Goal: Transaction & Acquisition: Purchase product/service

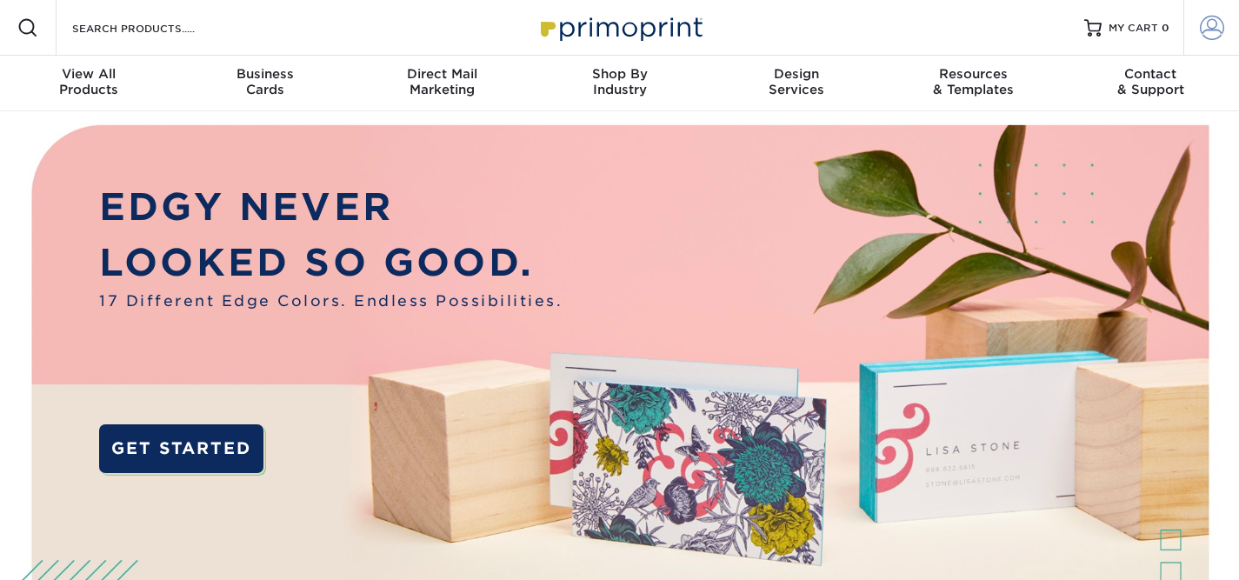
type input "[EMAIL_ADDRESS][DOMAIN_NAME]"
click at [1223, 34] on link "Account" at bounding box center [1211, 28] width 56 height 56
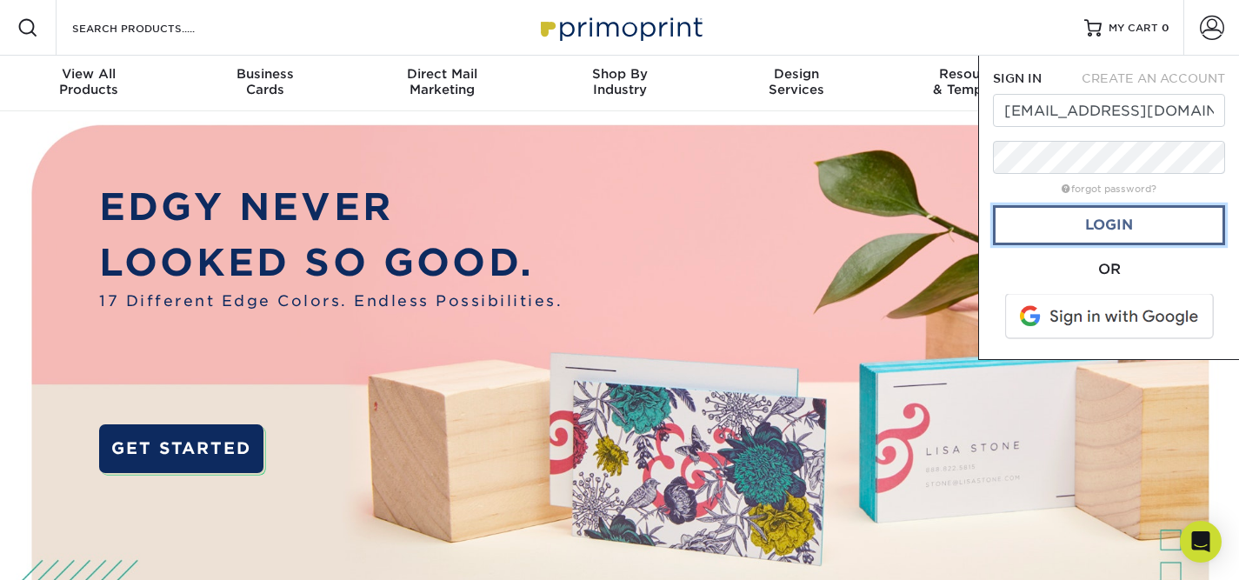
click at [1067, 222] on link "Login" at bounding box center [1109, 225] width 232 height 40
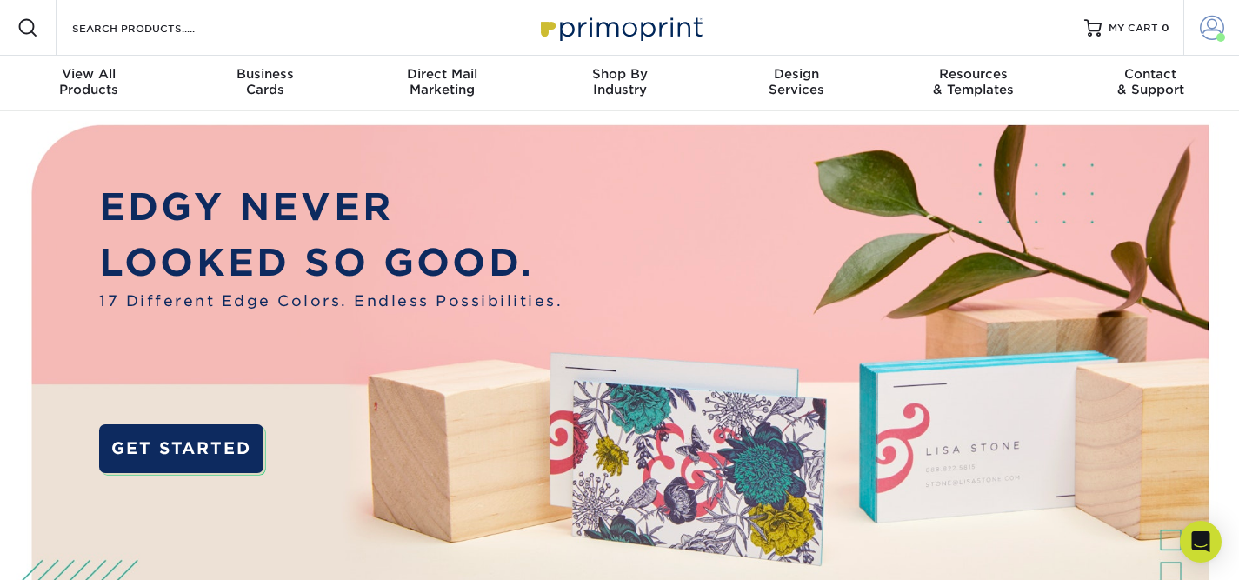
click at [1210, 29] on span at bounding box center [1212, 28] width 24 height 24
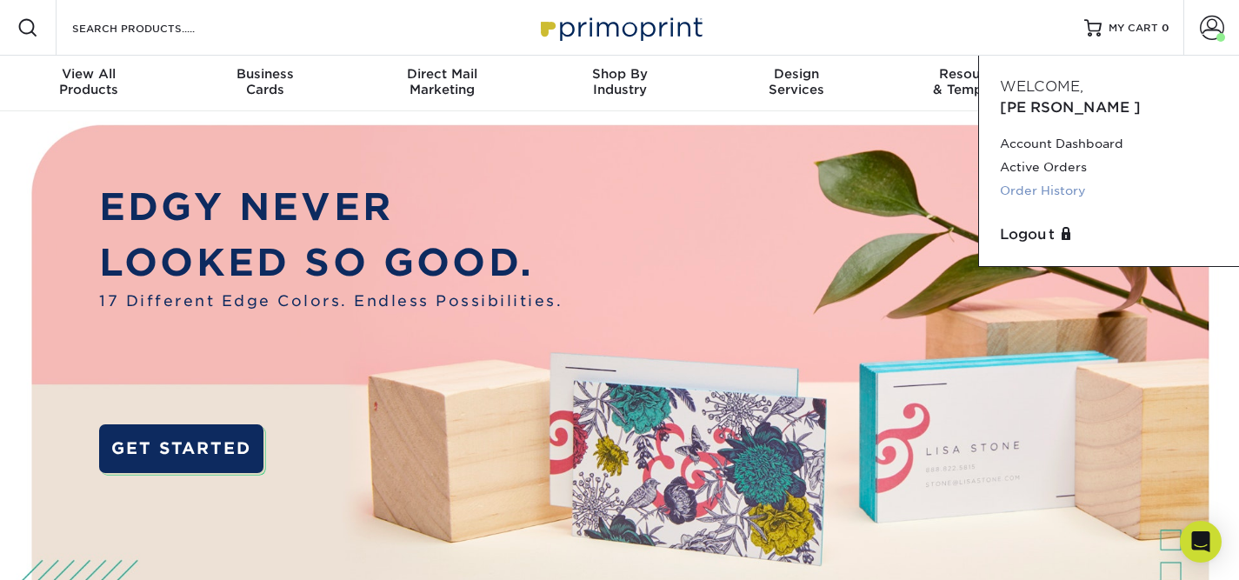
click at [1015, 179] on link "Order History" at bounding box center [1109, 190] width 218 height 23
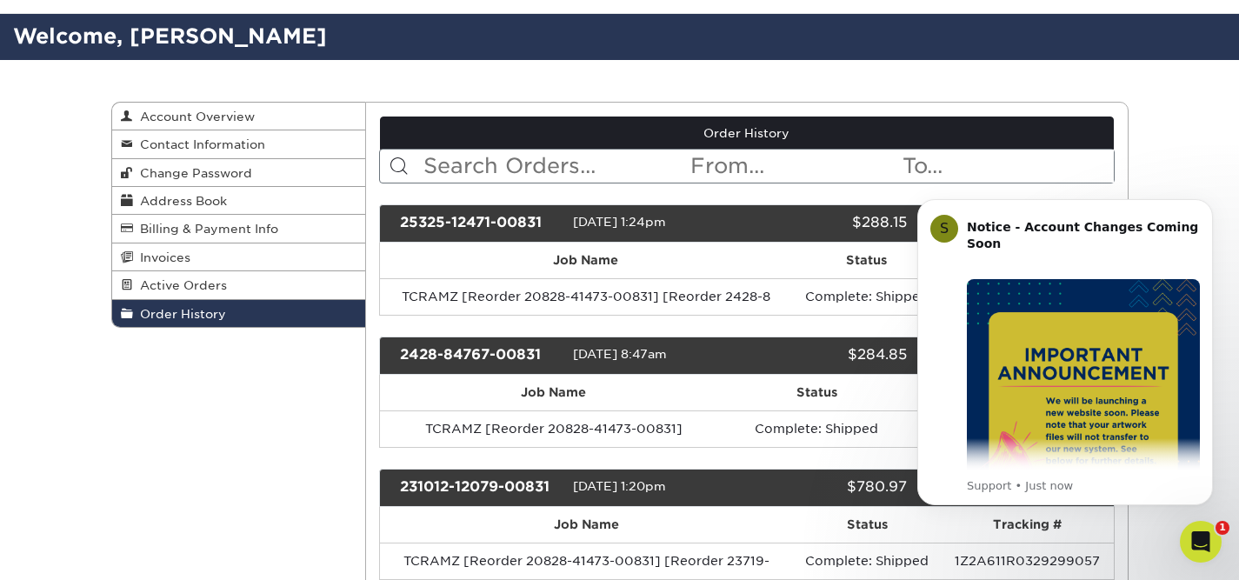
scroll to position [82, 0]
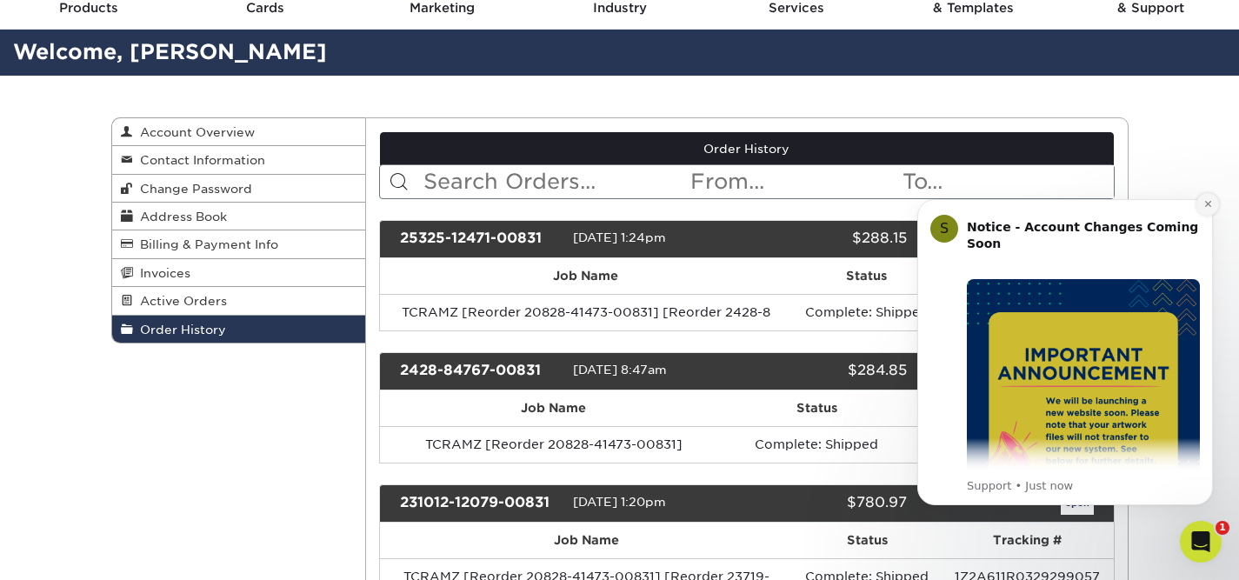
click at [1208, 197] on button "Dismiss notification" at bounding box center [1208, 204] width 23 height 23
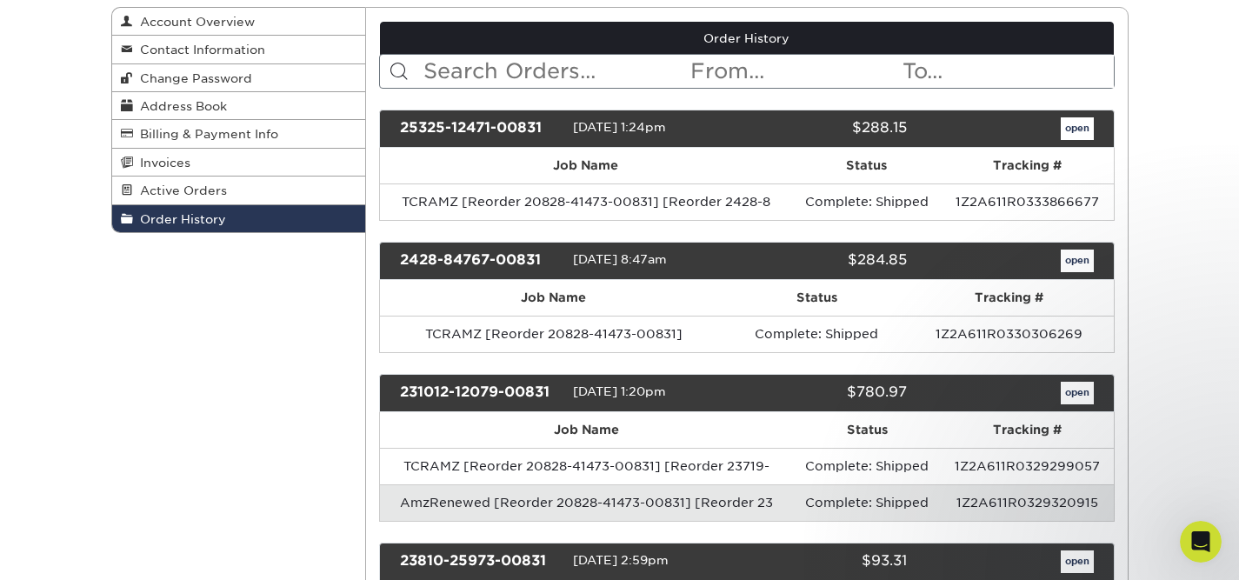
scroll to position [203, 0]
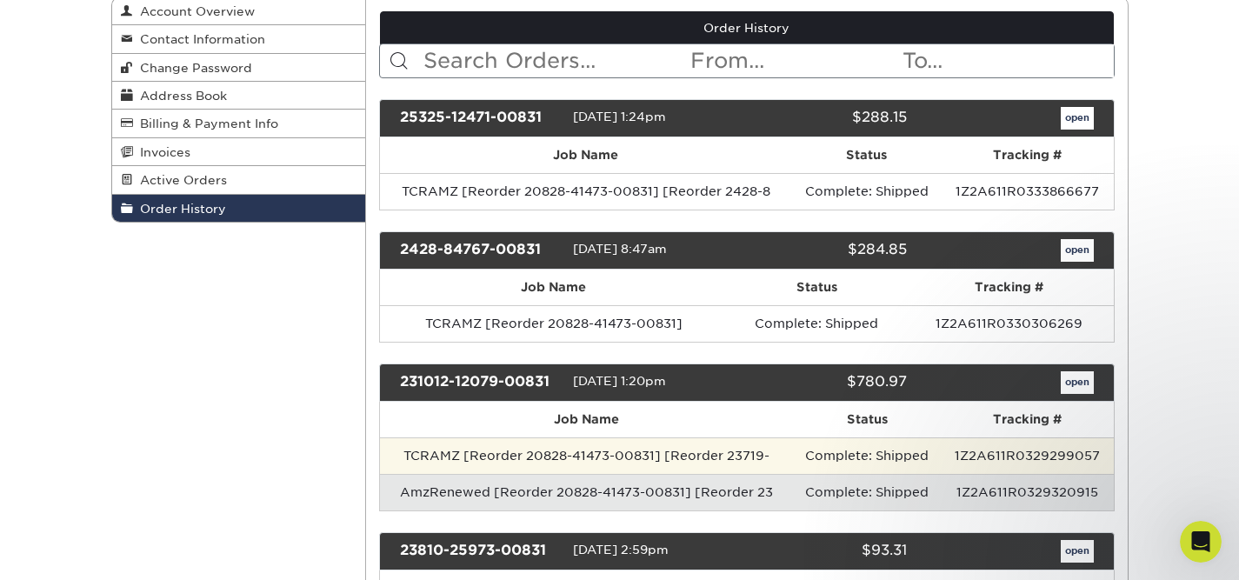
click at [477, 455] on td "TCRAMZ [Reorder 20828-41473-00831] [Reorder 23719-" at bounding box center [586, 455] width 413 height 37
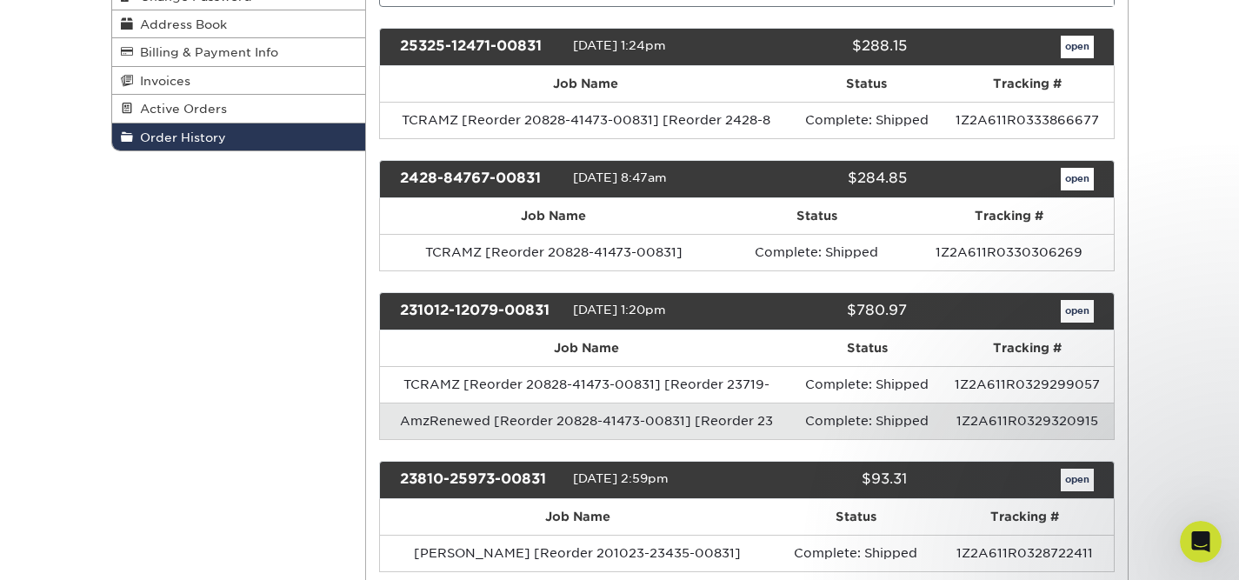
scroll to position [283, 0]
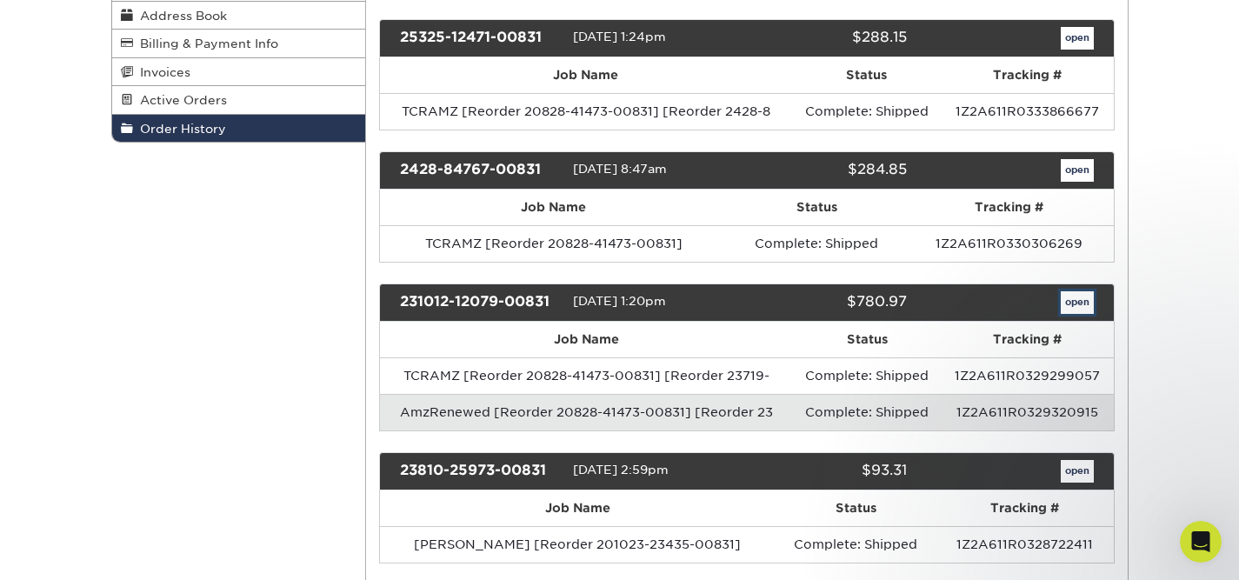
click at [1080, 305] on link "open" at bounding box center [1077, 302] width 33 height 23
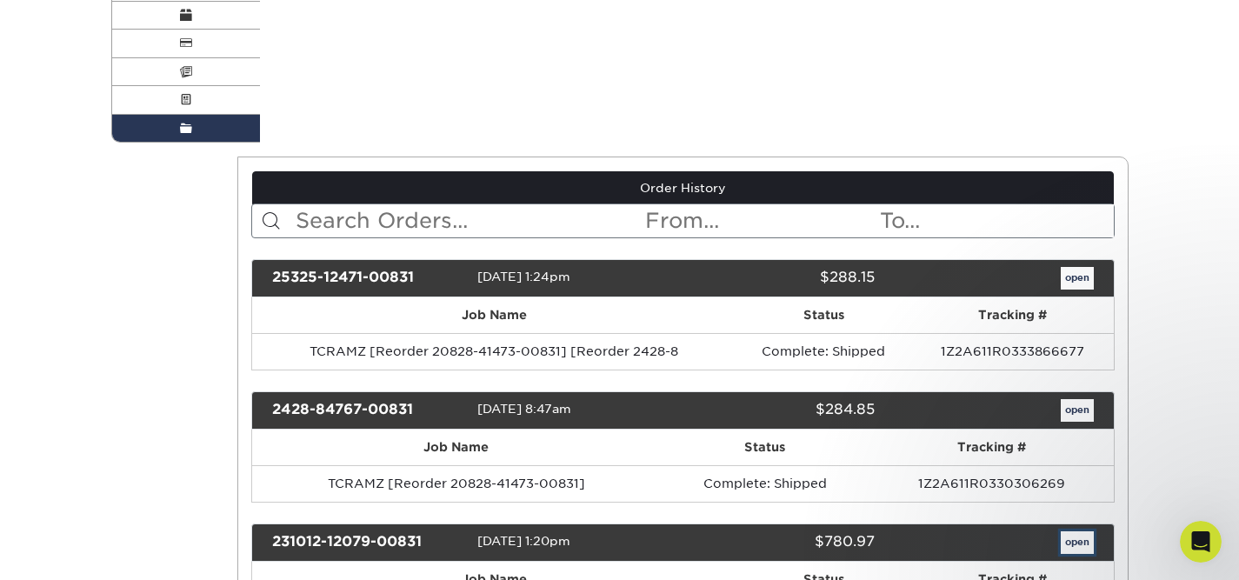
scroll to position [0, 0]
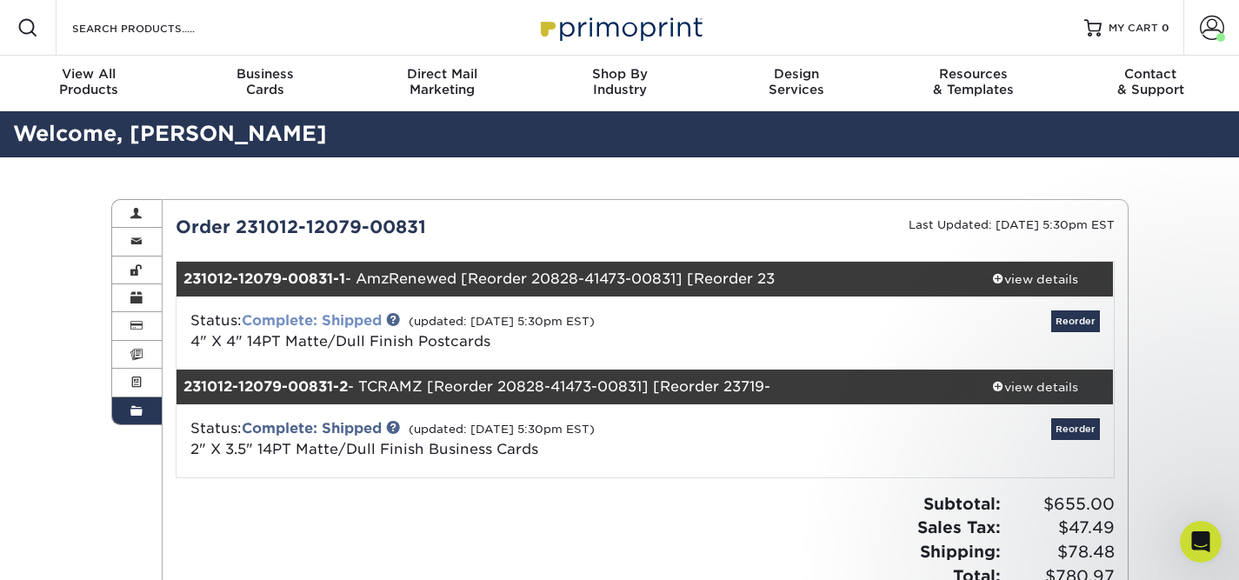
click at [300, 316] on link "Complete: Shipped" at bounding box center [312, 320] width 140 height 17
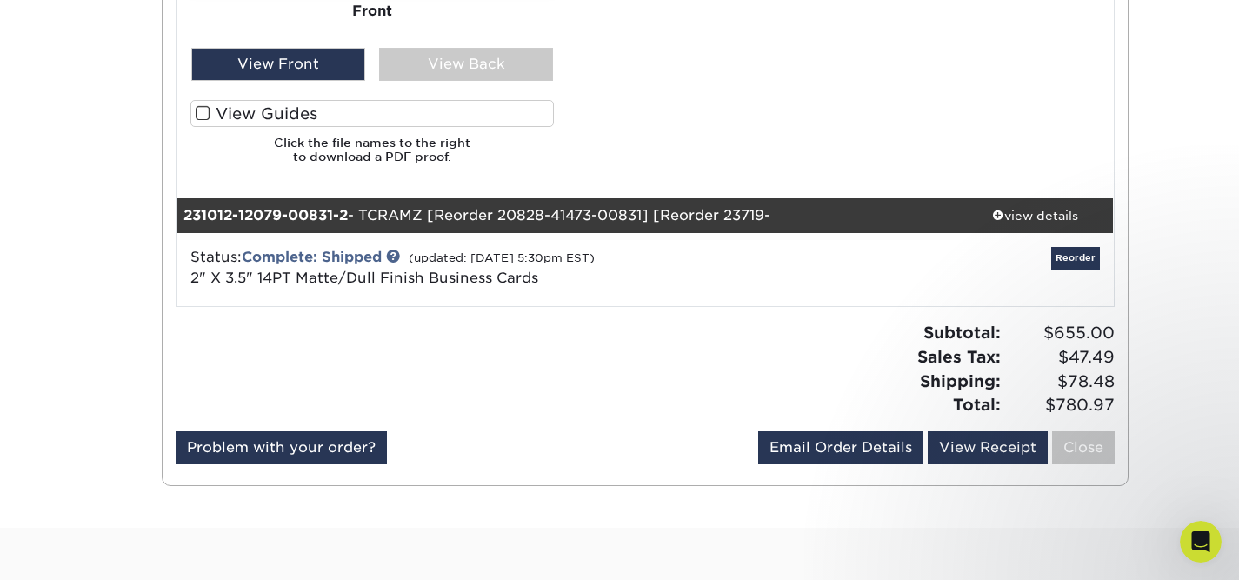
scroll to position [1203, 0]
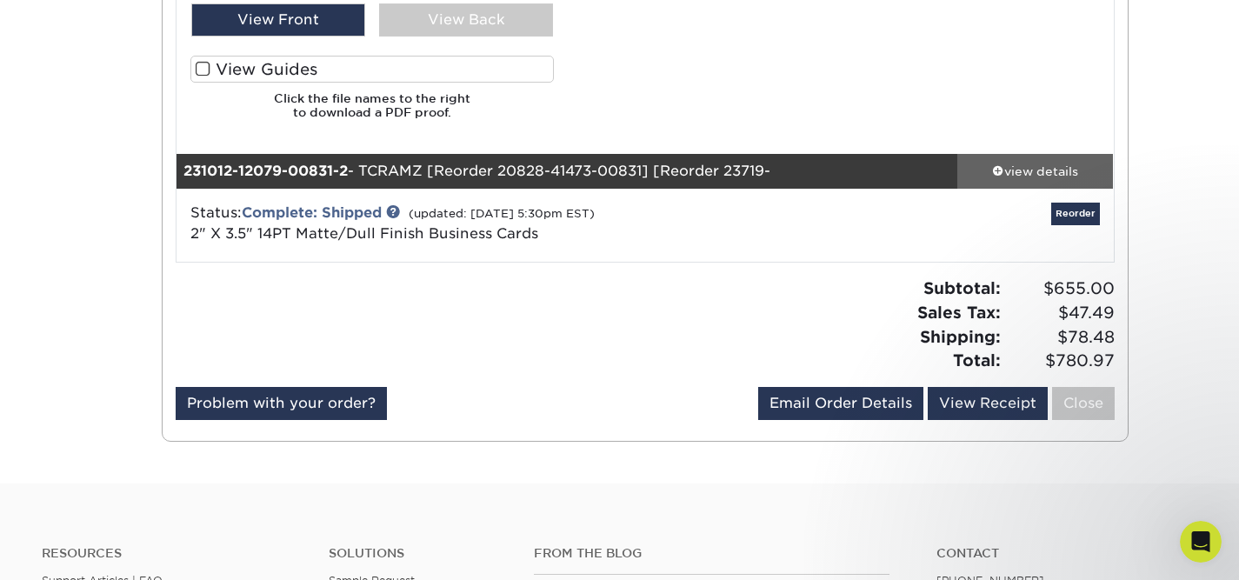
click at [1024, 167] on div "view details" at bounding box center [1035, 171] width 157 height 17
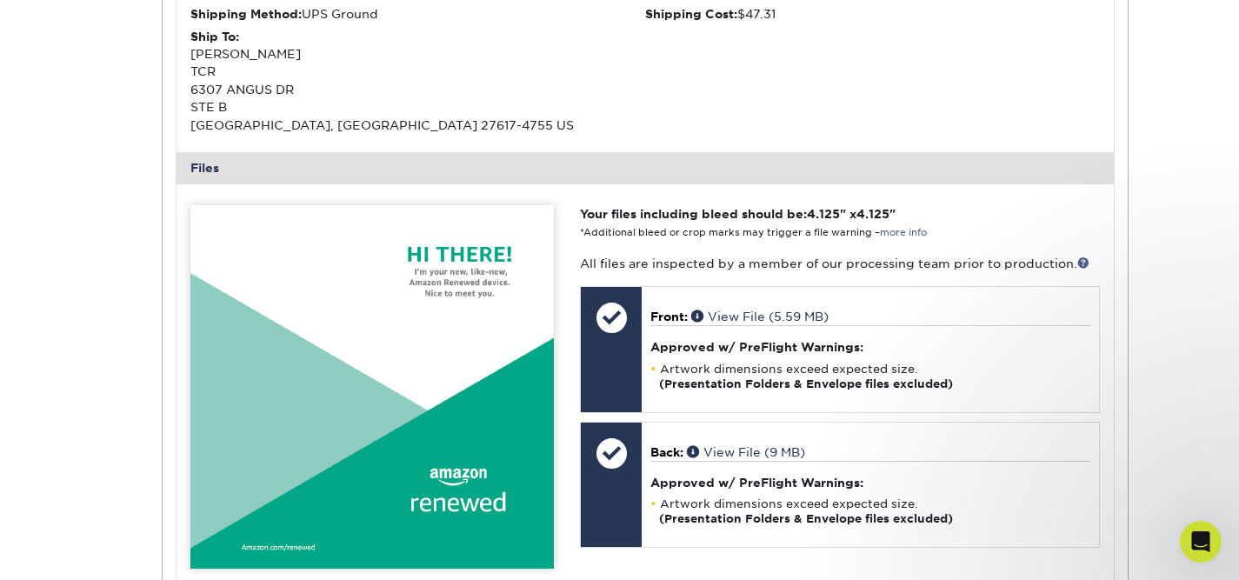
scroll to position [0, 0]
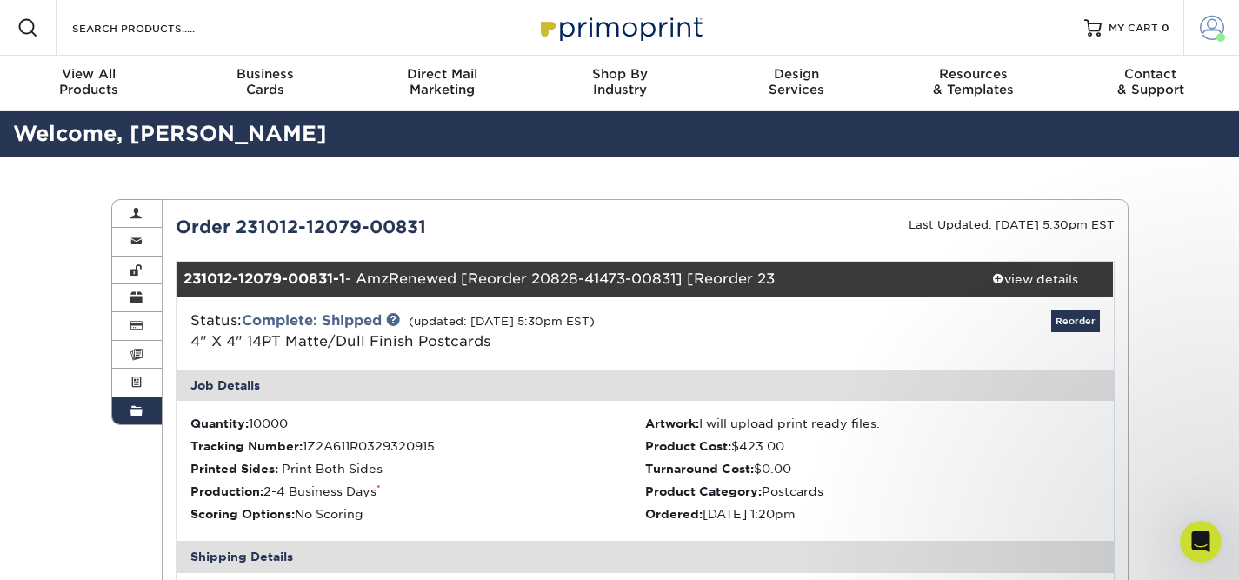
click at [1214, 28] on span at bounding box center [1212, 28] width 24 height 24
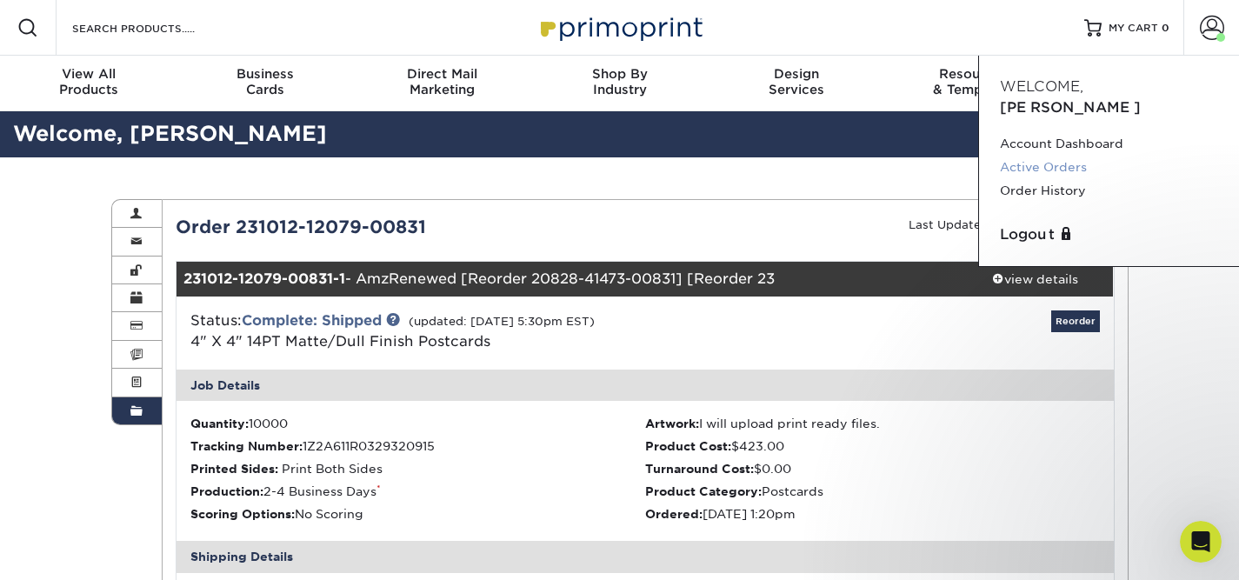
click at [1017, 156] on link "Active Orders" at bounding box center [1109, 167] width 218 height 23
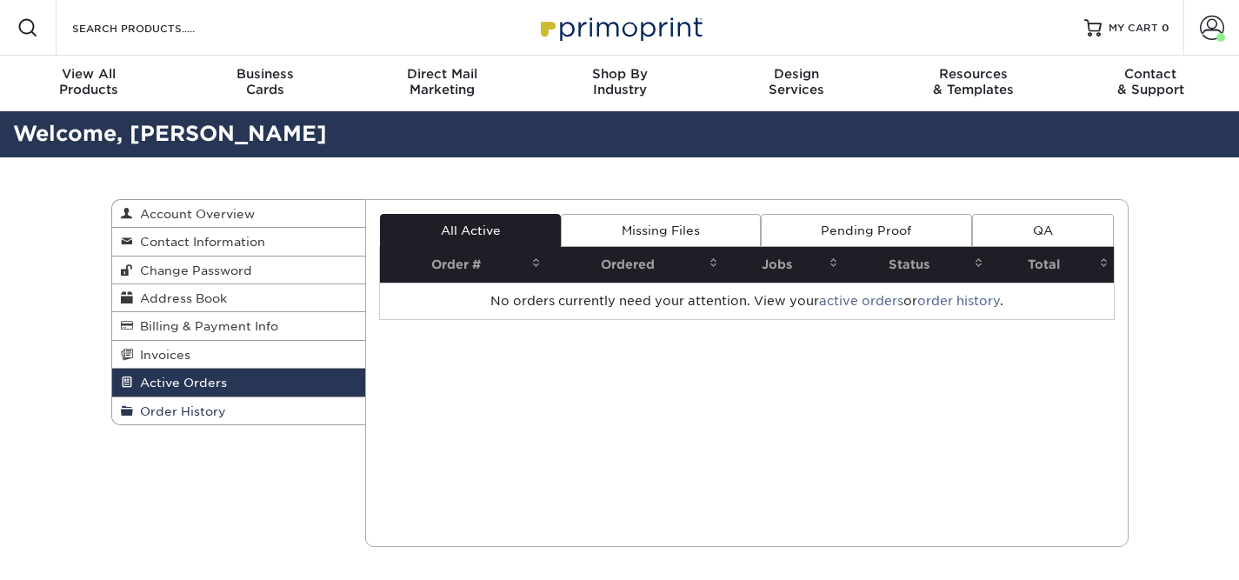
click at [134, 417] on span "Order History" at bounding box center [179, 411] width 93 height 14
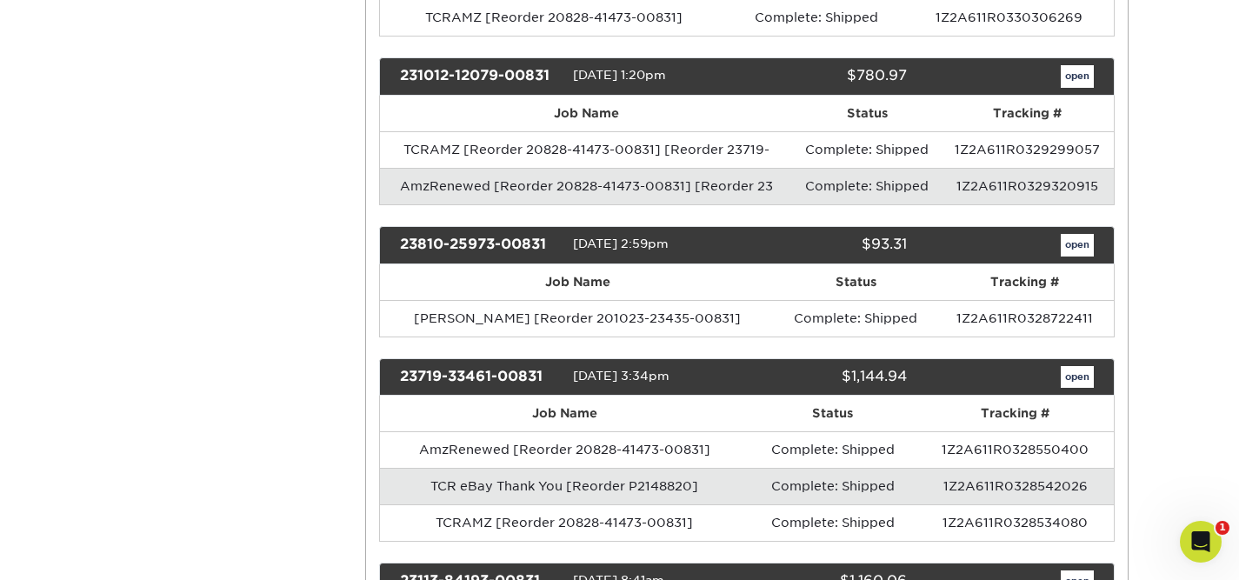
scroll to position [532, 0]
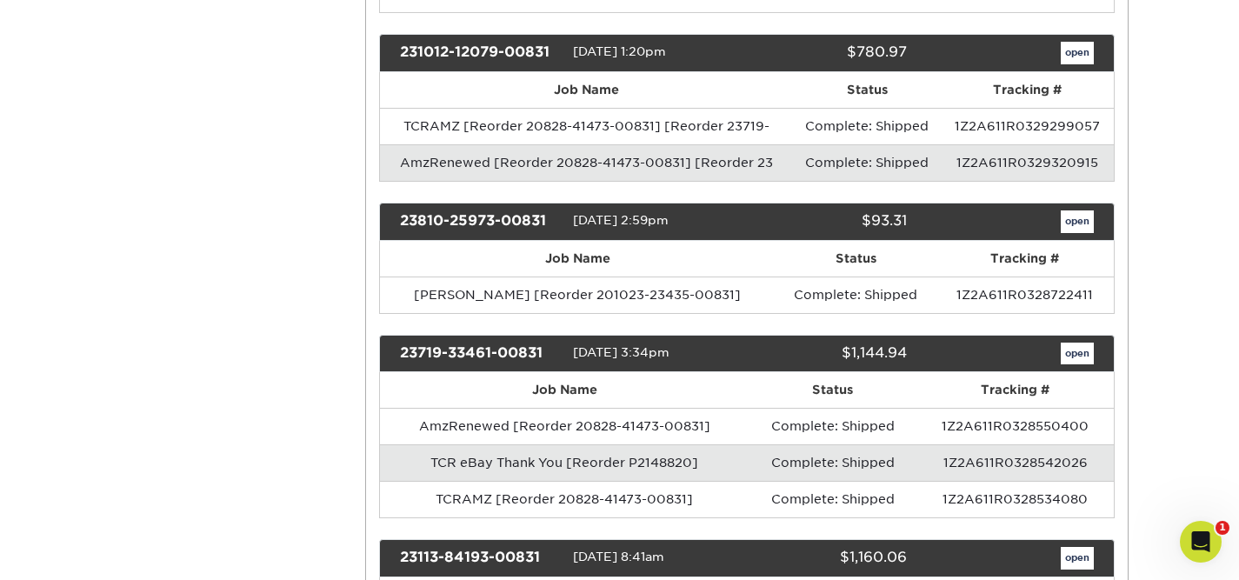
click at [527, 466] on td "TCR eBay Thank You [Reorder P2148820]" at bounding box center [564, 462] width 369 height 37
click at [1077, 357] on link "open" at bounding box center [1077, 354] width 33 height 23
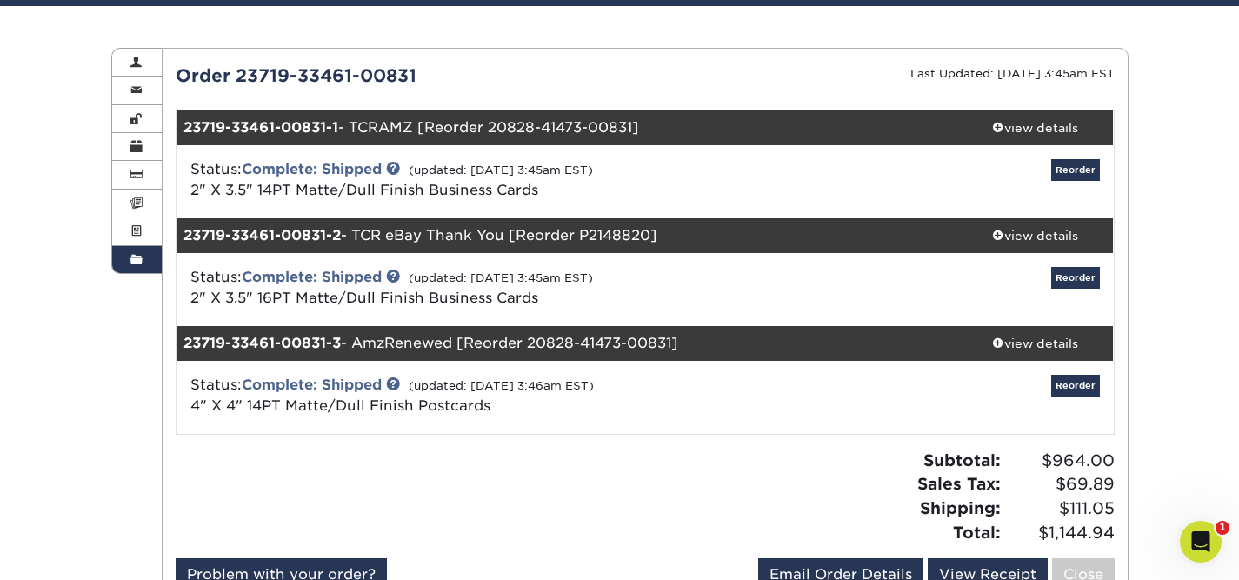
scroll to position [168, 0]
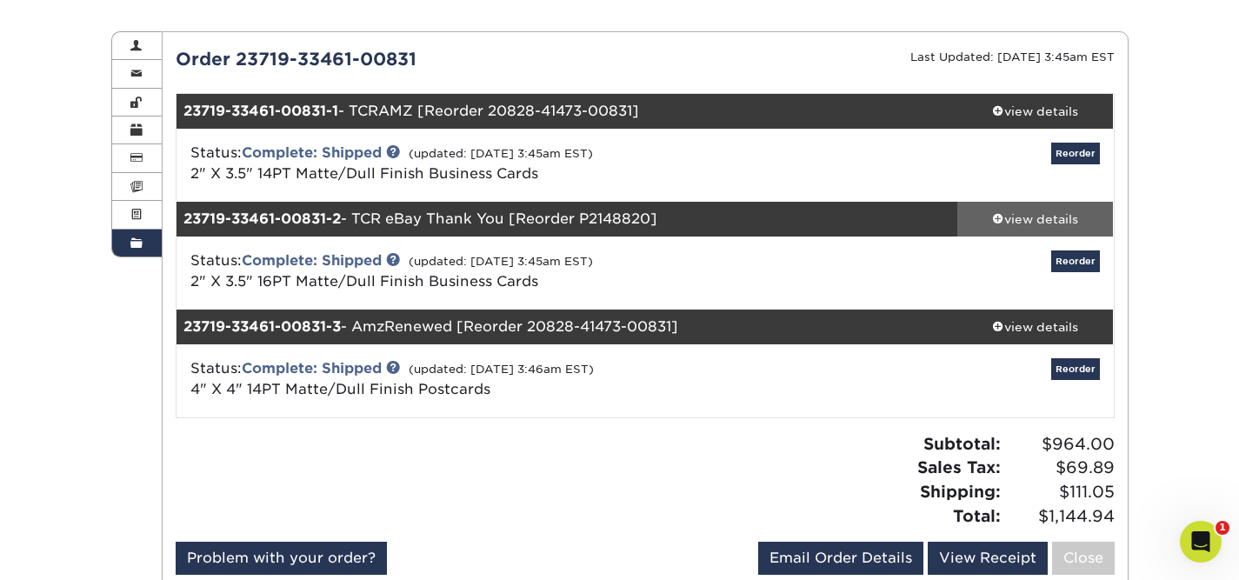
click at [1050, 221] on div "view details" at bounding box center [1035, 218] width 157 height 17
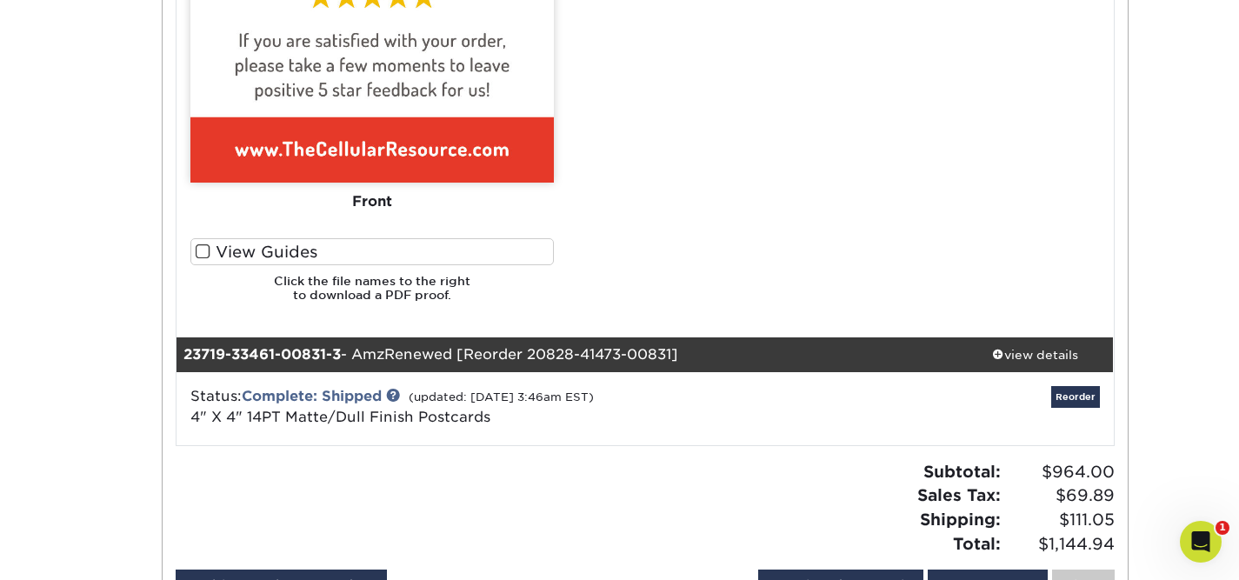
scroll to position [1335, 0]
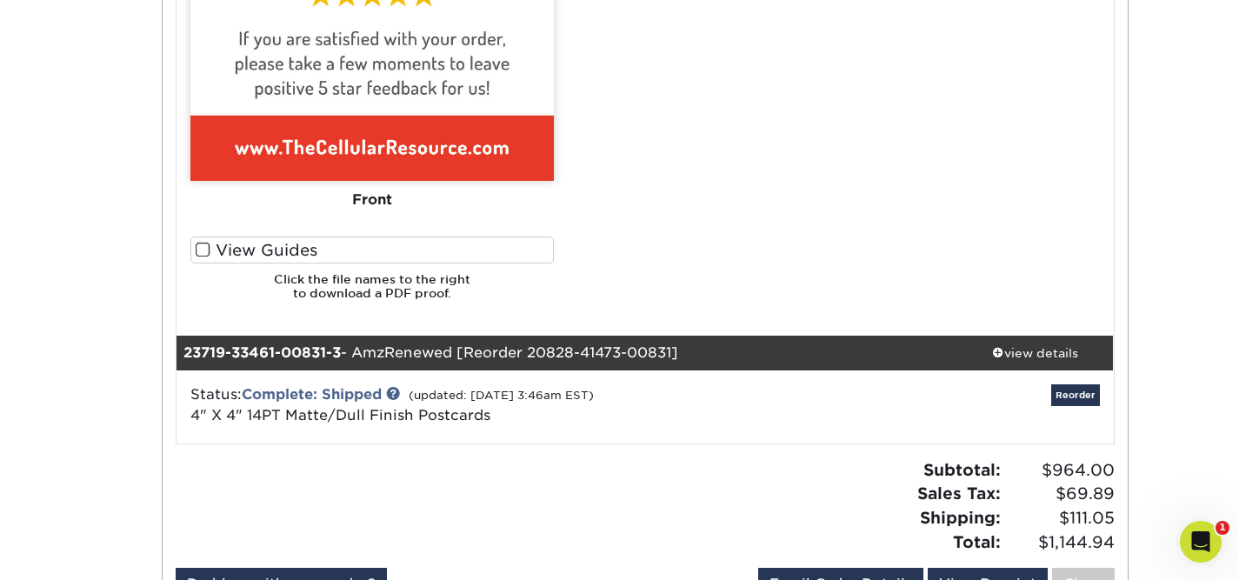
click at [366, 201] on div "Front" at bounding box center [371, 200] width 363 height 38
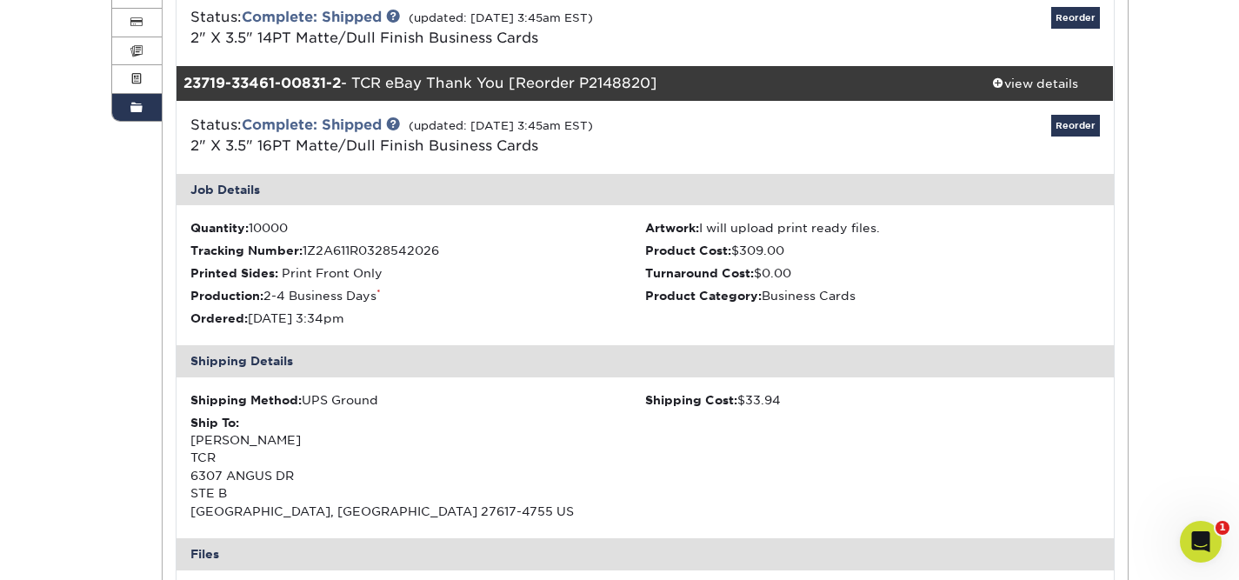
scroll to position [2, 0]
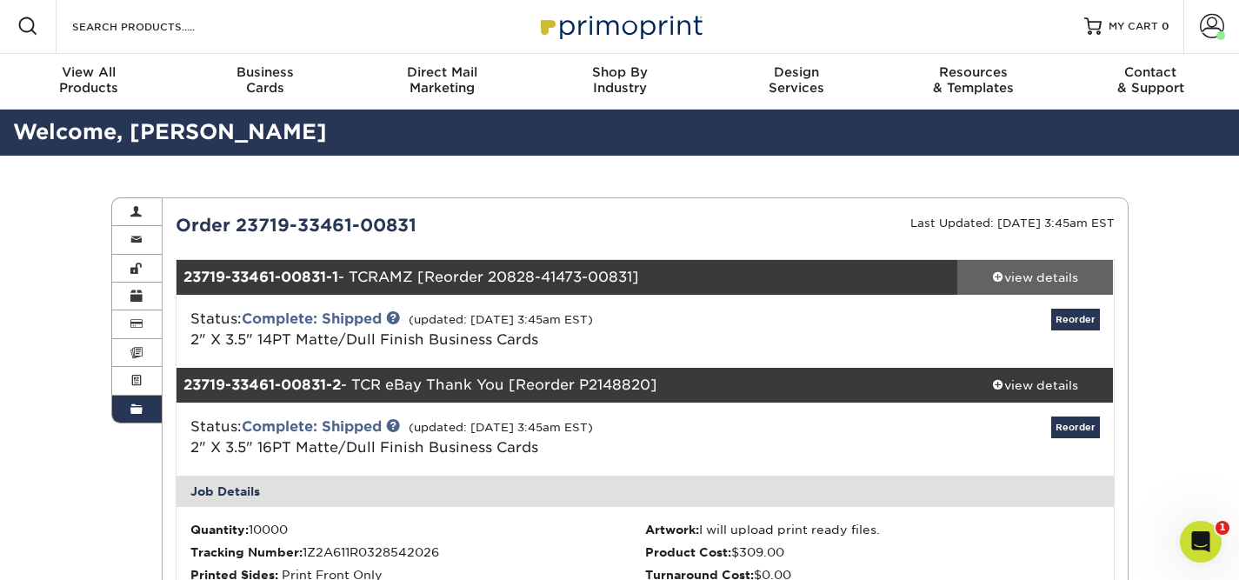
click at [1006, 275] on div "view details" at bounding box center [1035, 277] width 157 height 17
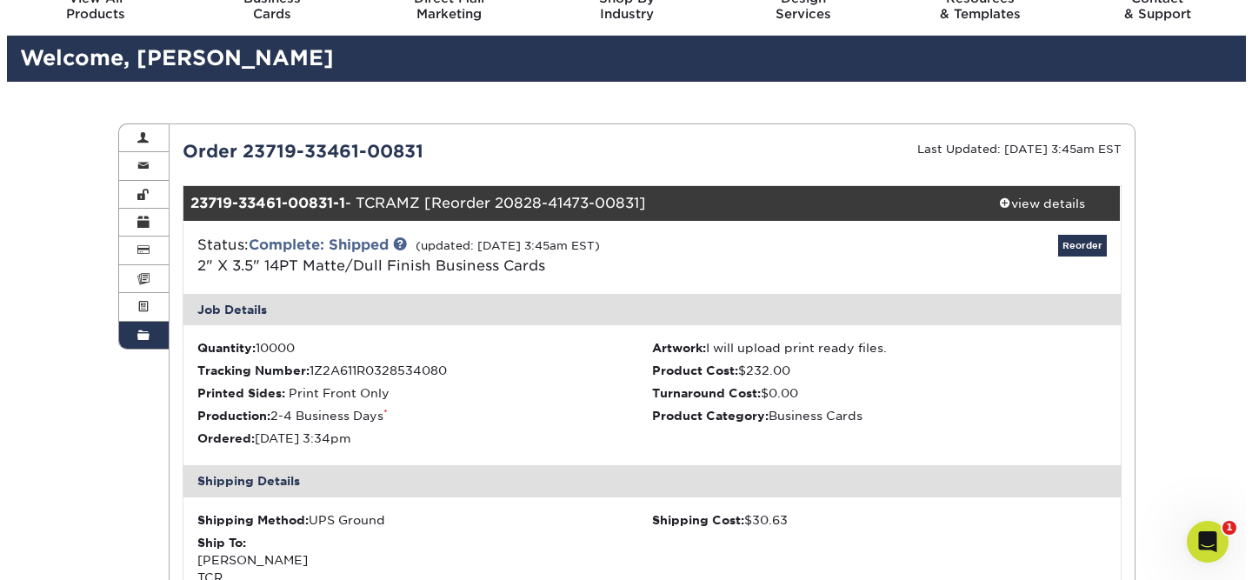
scroll to position [114, 0]
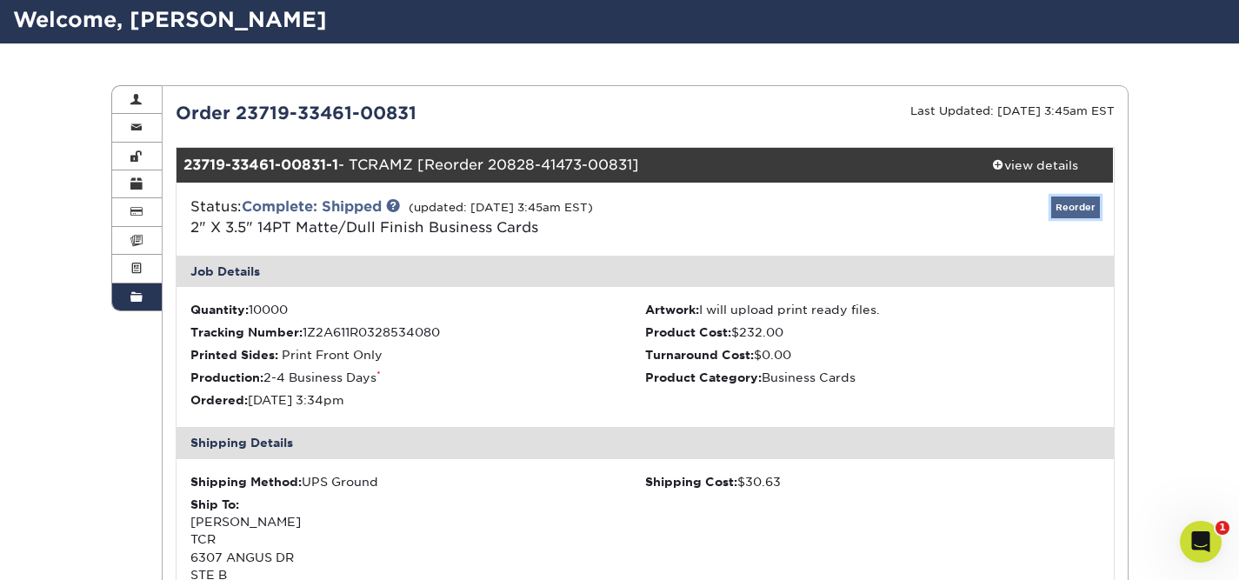
click at [1067, 210] on link "Reorder" at bounding box center [1075, 208] width 49 height 22
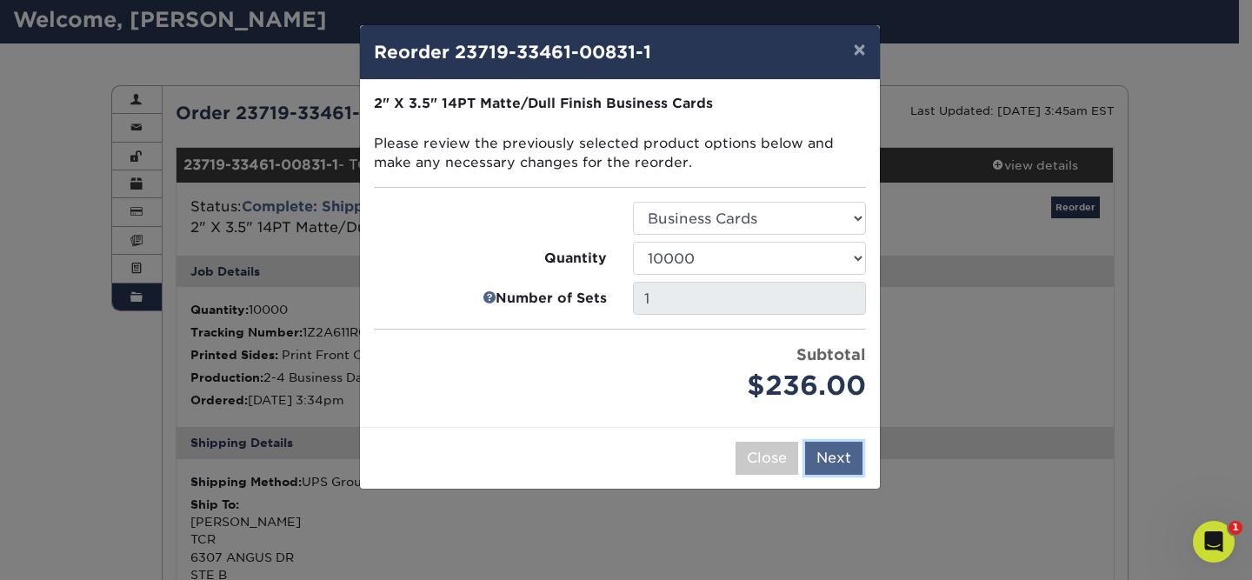
click at [830, 464] on button "Next" at bounding box center [833, 458] width 57 height 33
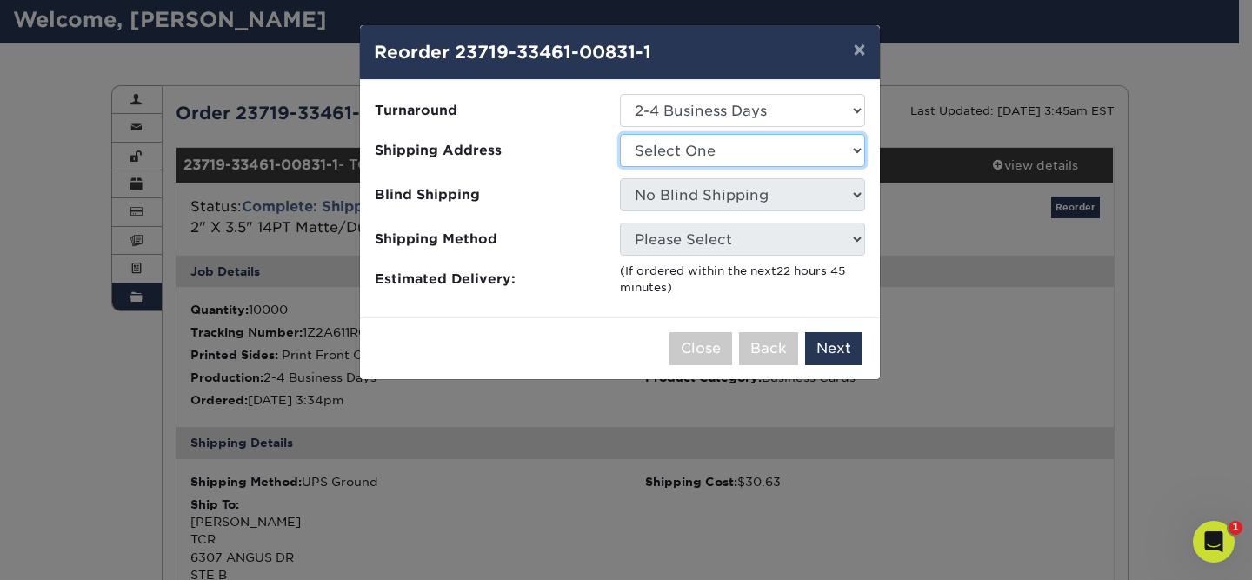
click at [741, 162] on select "Select One ORV QuikFIx/TCR - WM TCR - FC TCR - FP TCR - RTP TCR CH TCR NS TCR W…" at bounding box center [742, 150] width 245 height 33
select select "17562"
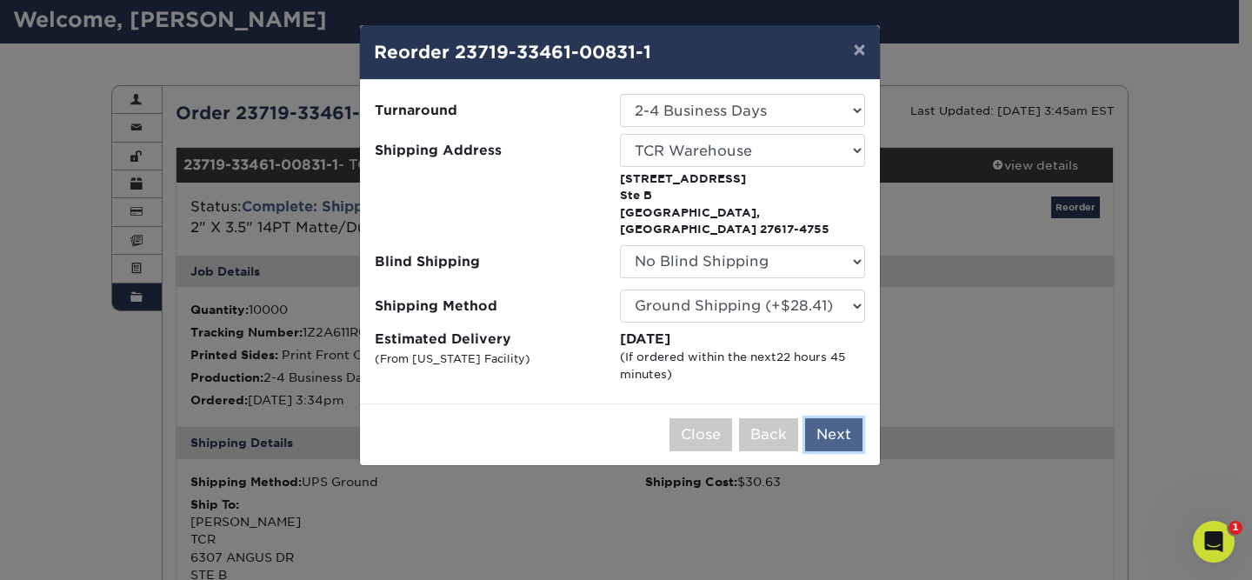
click at [837, 420] on button "Next" at bounding box center [833, 434] width 57 height 33
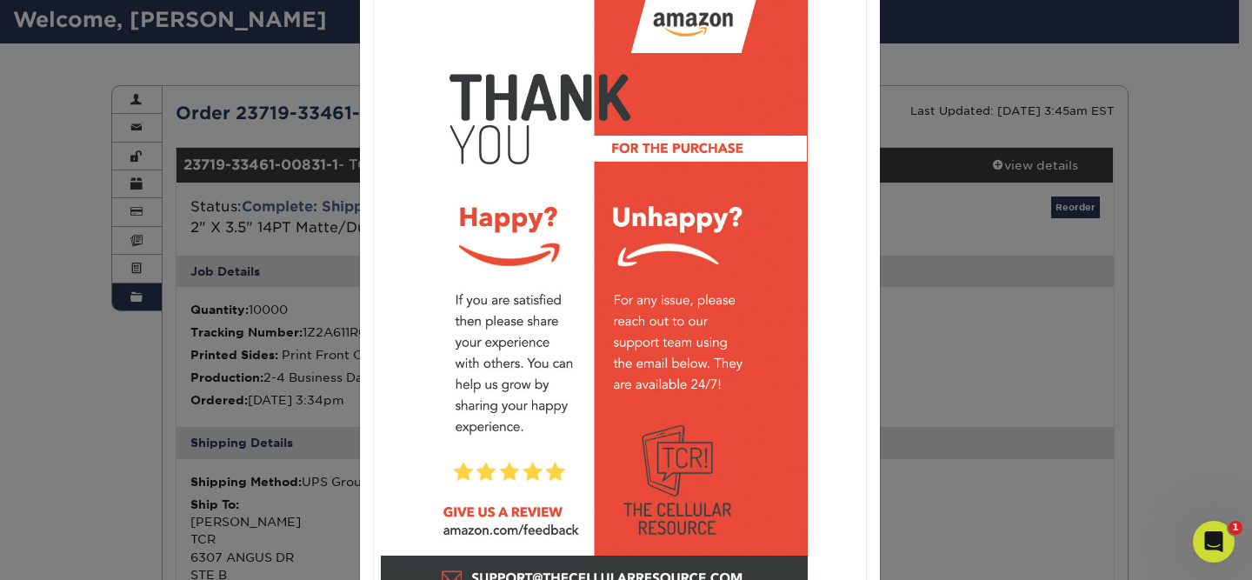
scroll to position [0, 0]
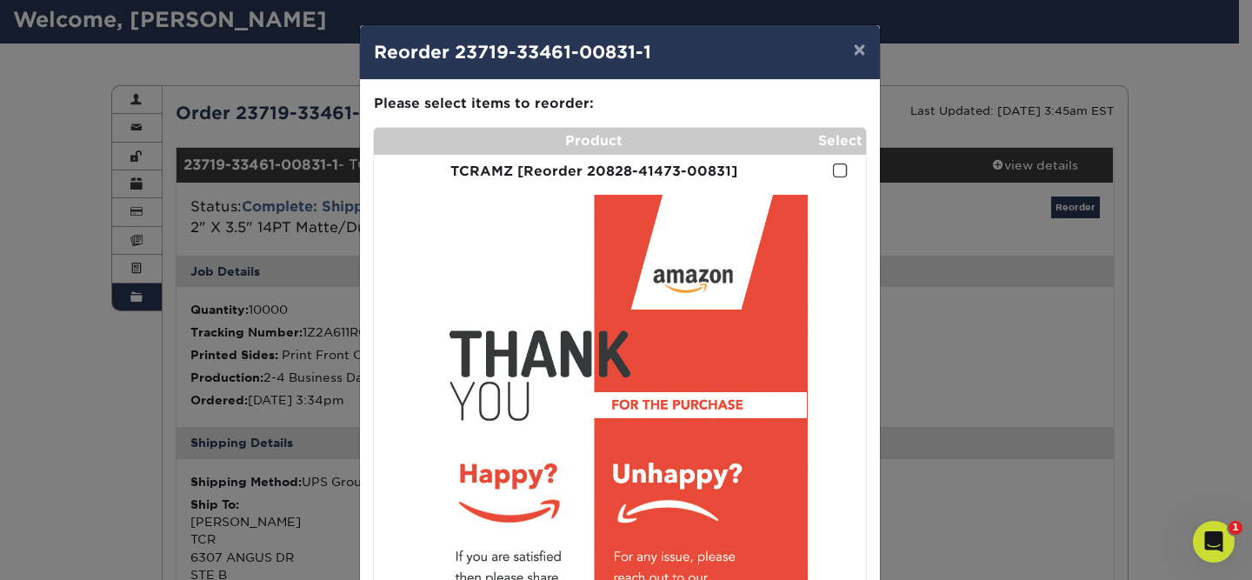
click at [833, 166] on span at bounding box center [840, 171] width 15 height 17
click at [0, 0] on input "checkbox" at bounding box center [0, 0] width 0 height 0
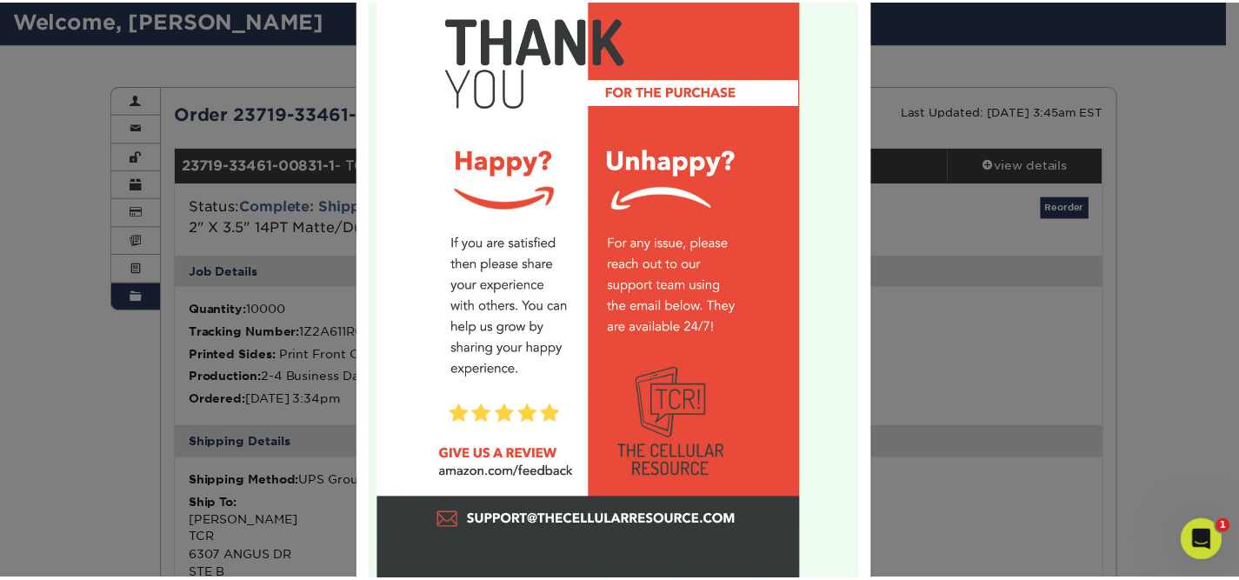
scroll to position [436, 0]
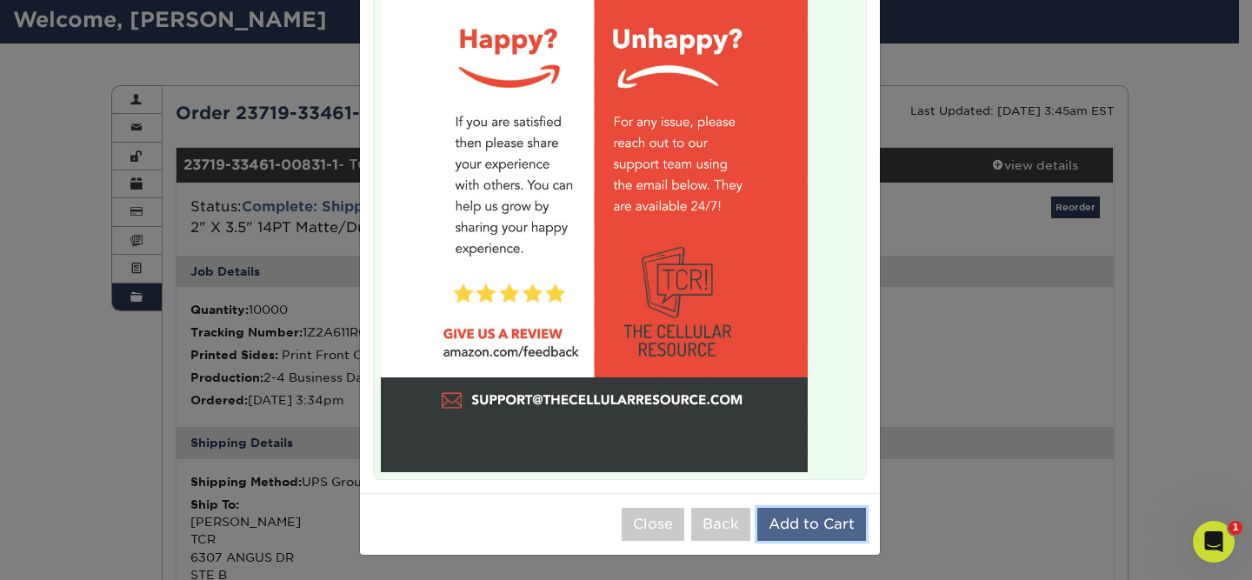
click at [810, 530] on button "Add to Cart" at bounding box center [811, 524] width 109 height 33
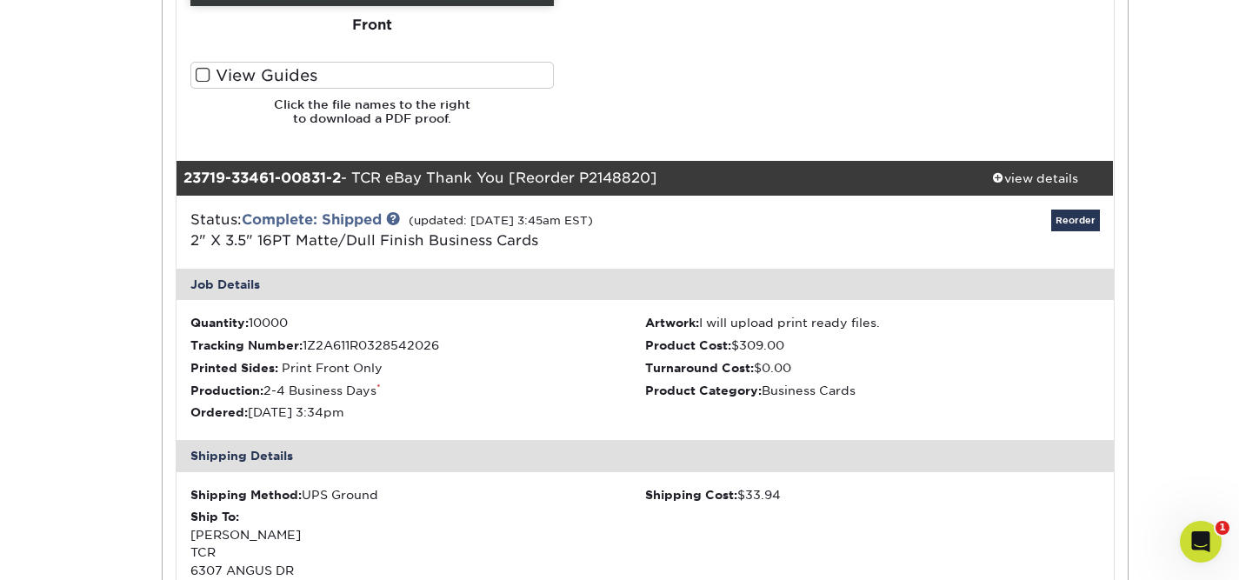
scroll to position [1405, 0]
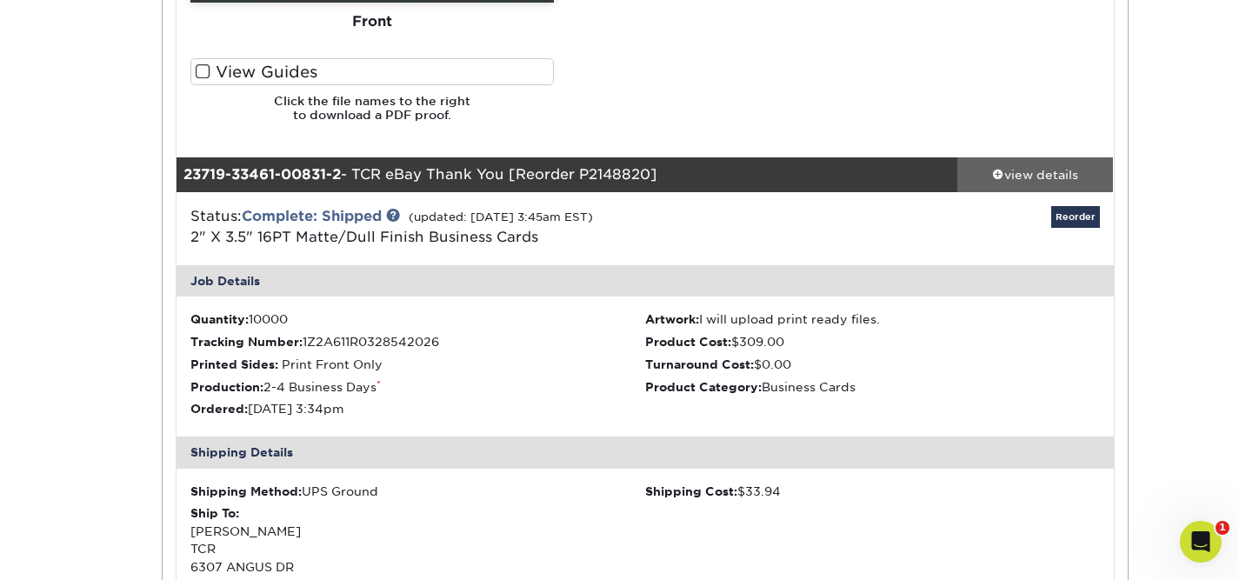
click at [1035, 169] on div "view details" at bounding box center [1035, 174] width 157 height 17
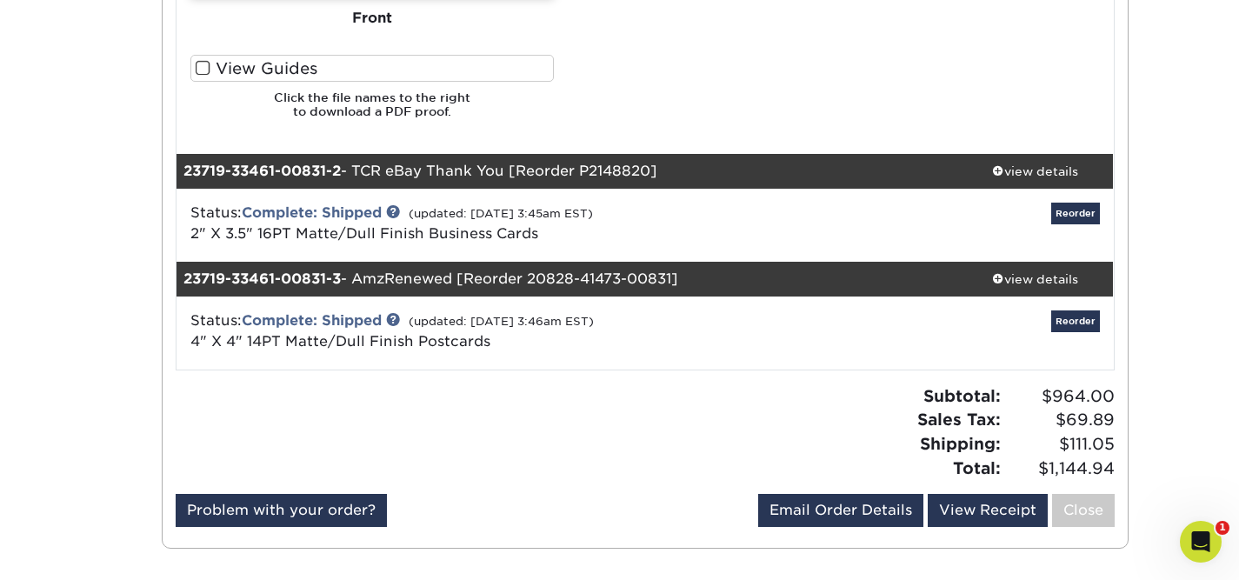
scroll to position [1412, 0]
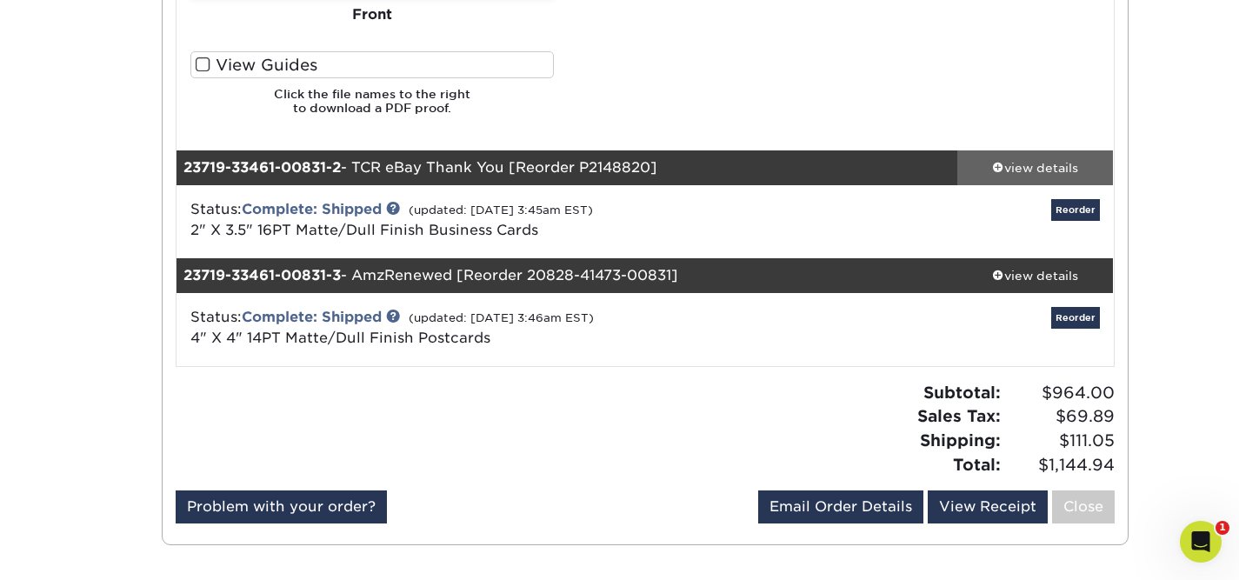
click at [1039, 171] on div "view details" at bounding box center [1035, 167] width 157 height 17
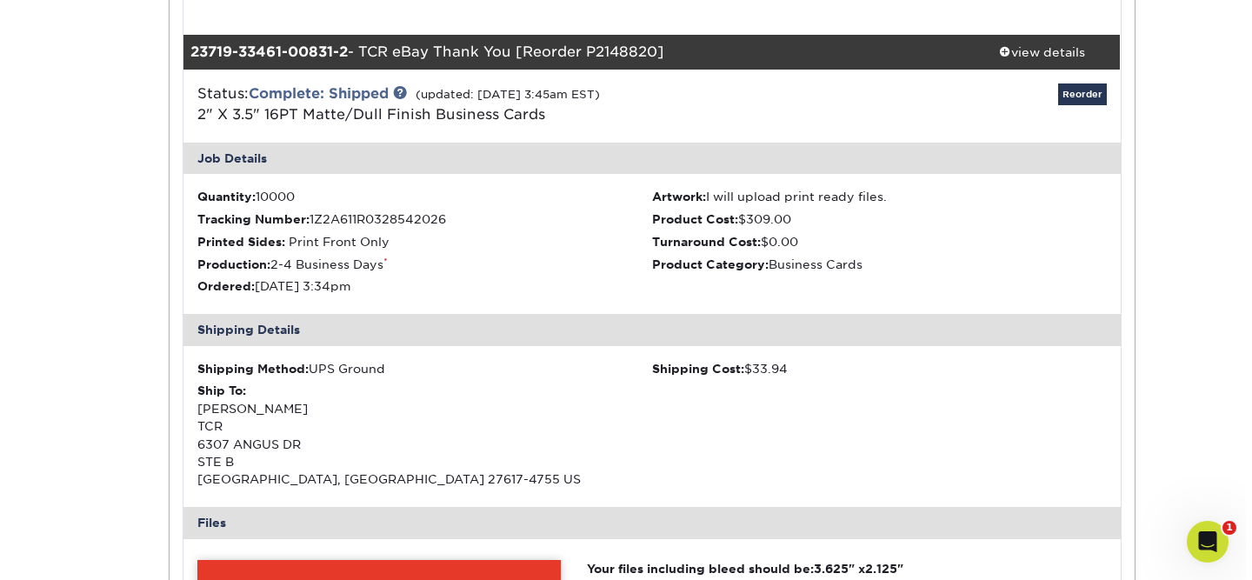
scroll to position [1518, 0]
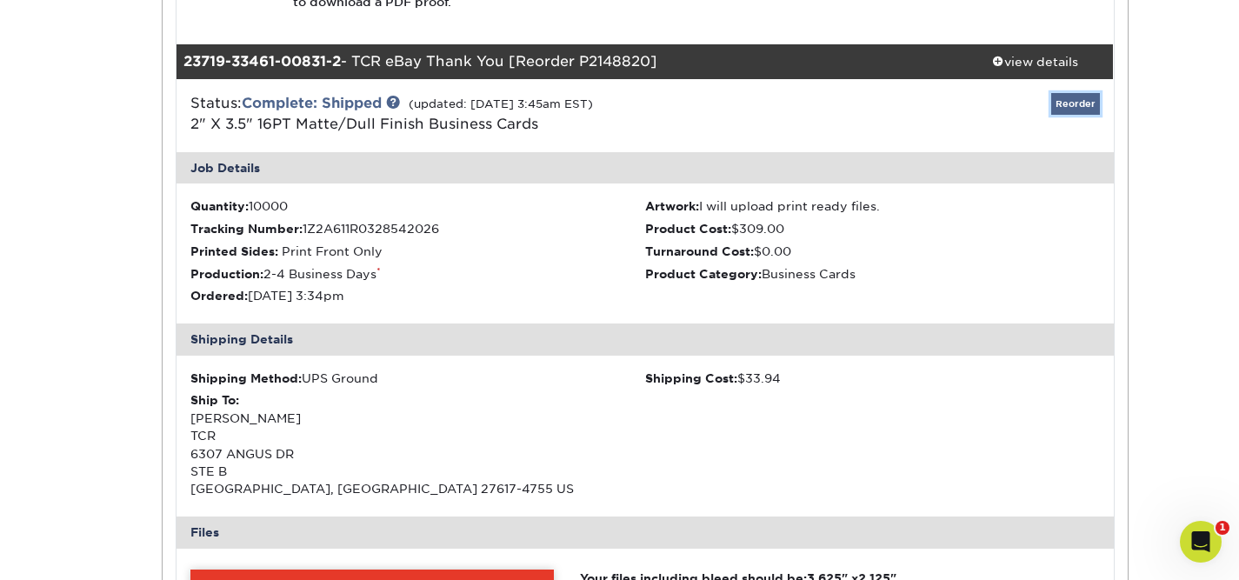
click at [1080, 114] on link "Reorder" at bounding box center [1075, 104] width 49 height 22
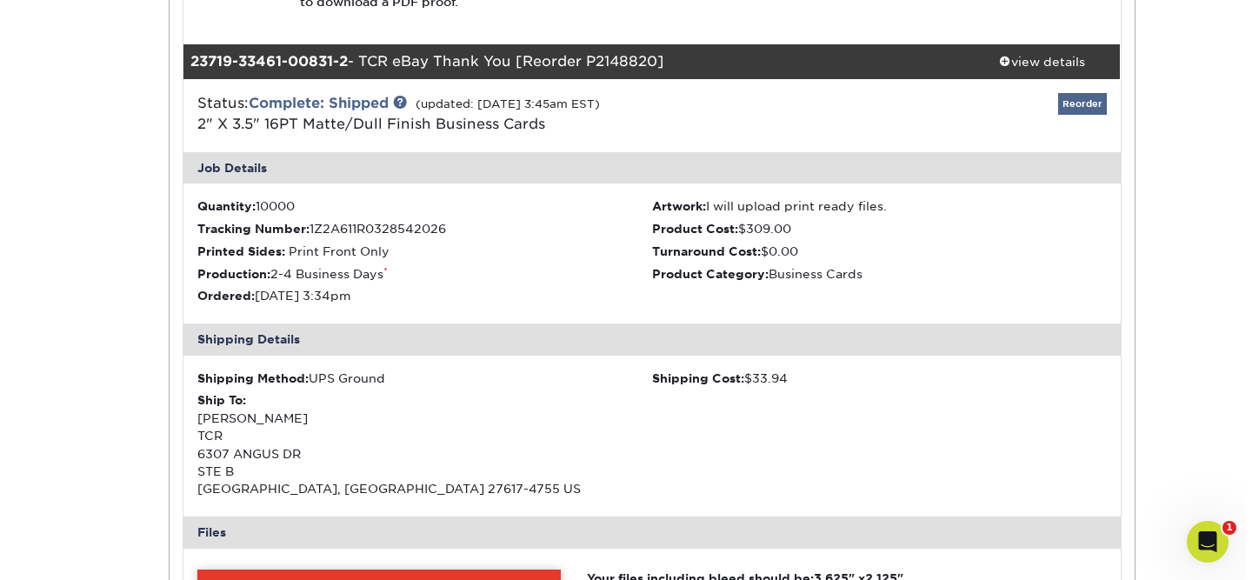
scroll to position [0, 0]
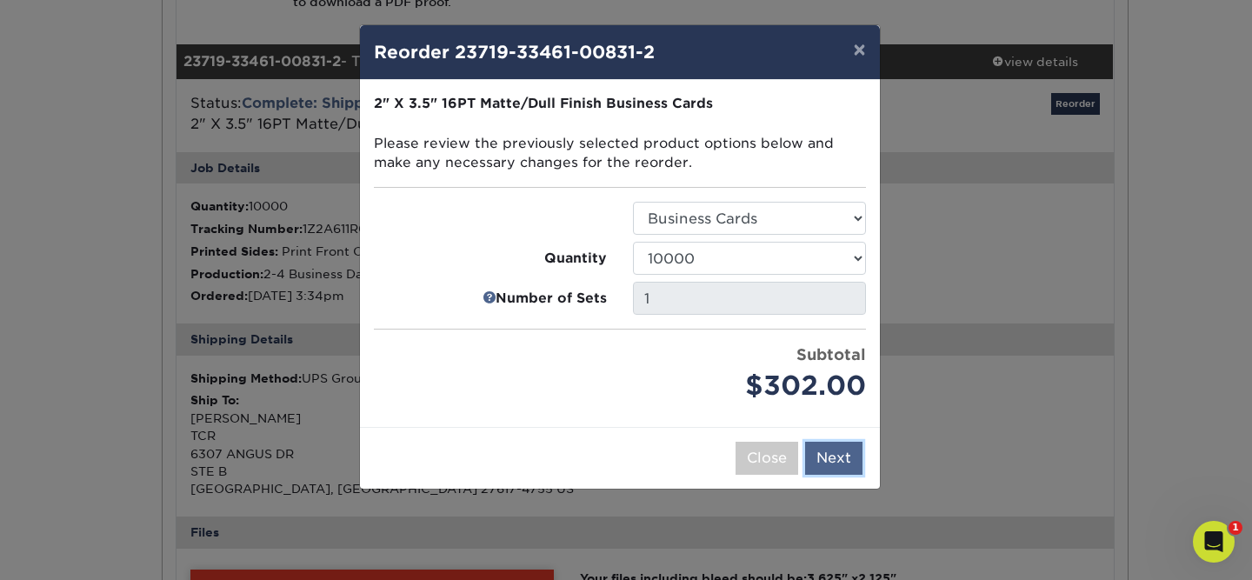
click at [848, 460] on button "Next" at bounding box center [833, 458] width 57 height 33
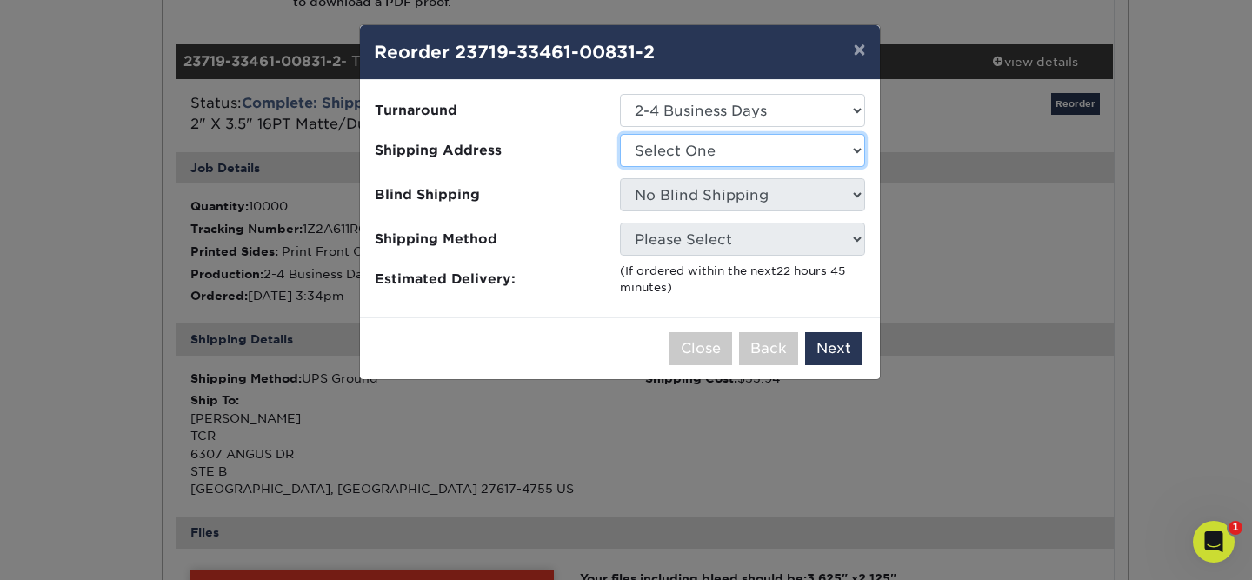
click at [658, 159] on select "Select One ORV QuikFIx/TCR - WM TCR - FC TCR - FP TCR - RTP TCR CH TCR NS TCR W…" at bounding box center [742, 150] width 245 height 33
select select "17562"
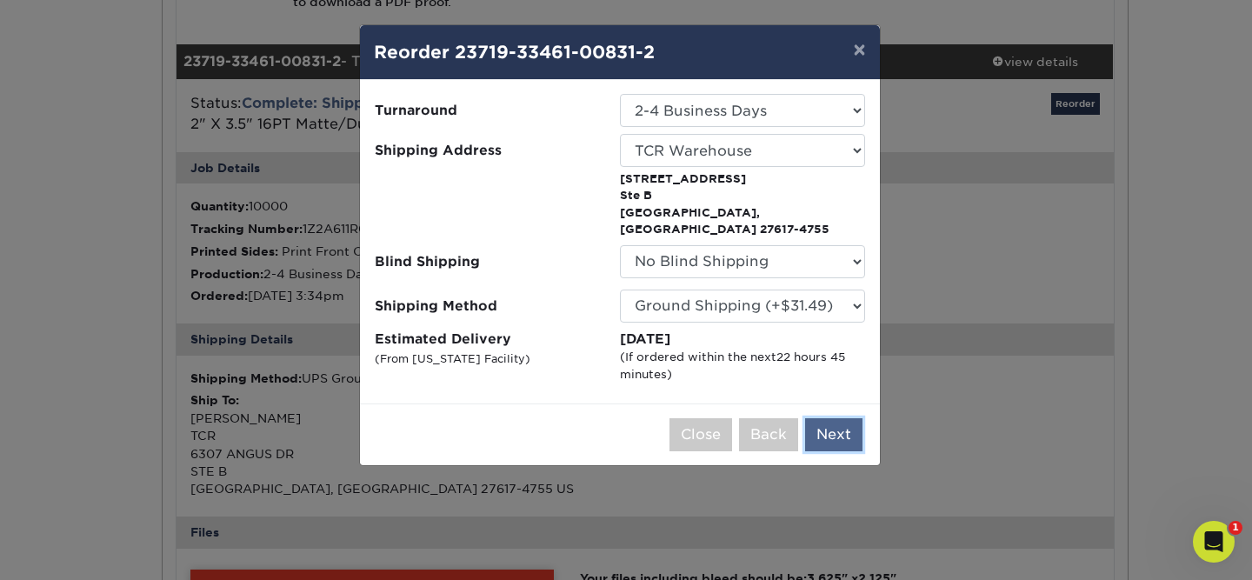
click at [843, 418] on button "Next" at bounding box center [833, 434] width 57 height 33
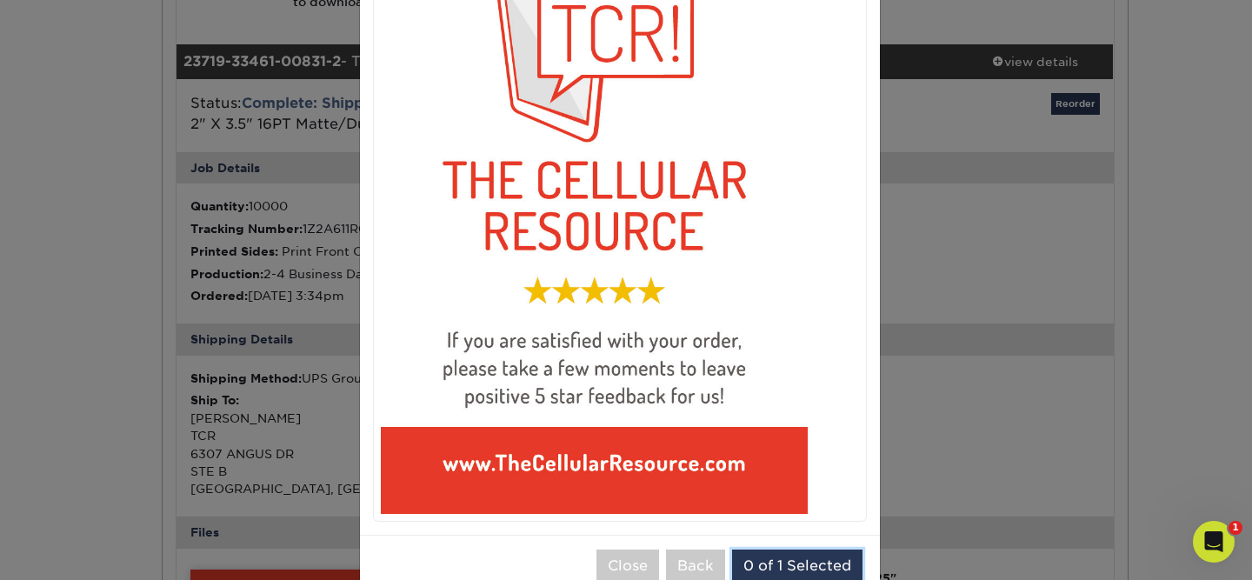
scroll to position [451, 0]
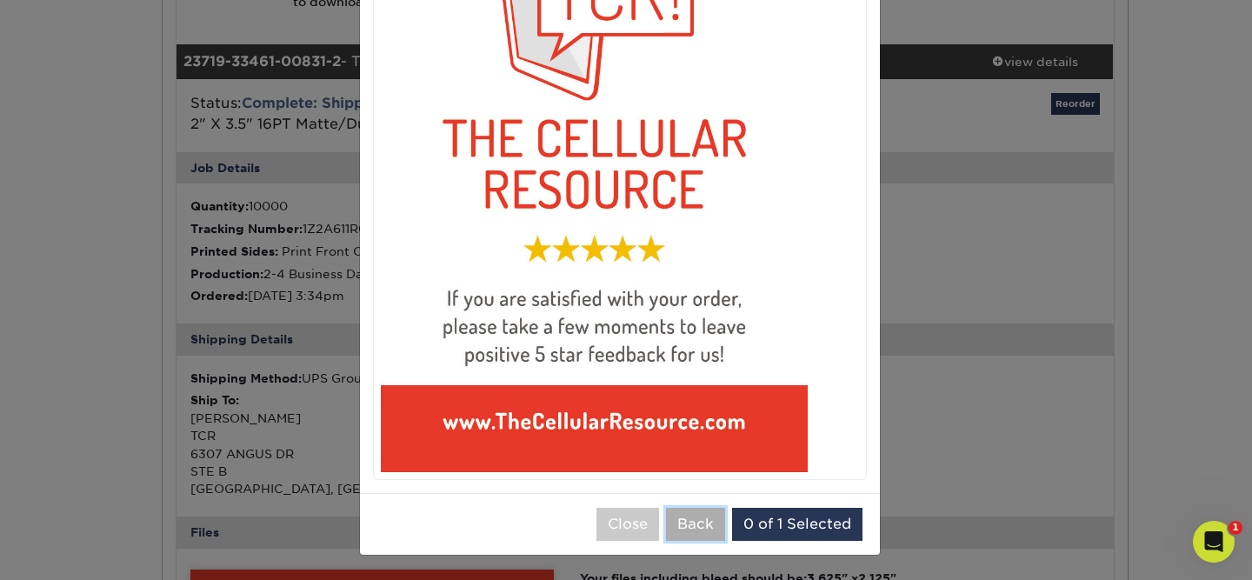
click at [677, 520] on button "Back" at bounding box center [695, 524] width 59 height 33
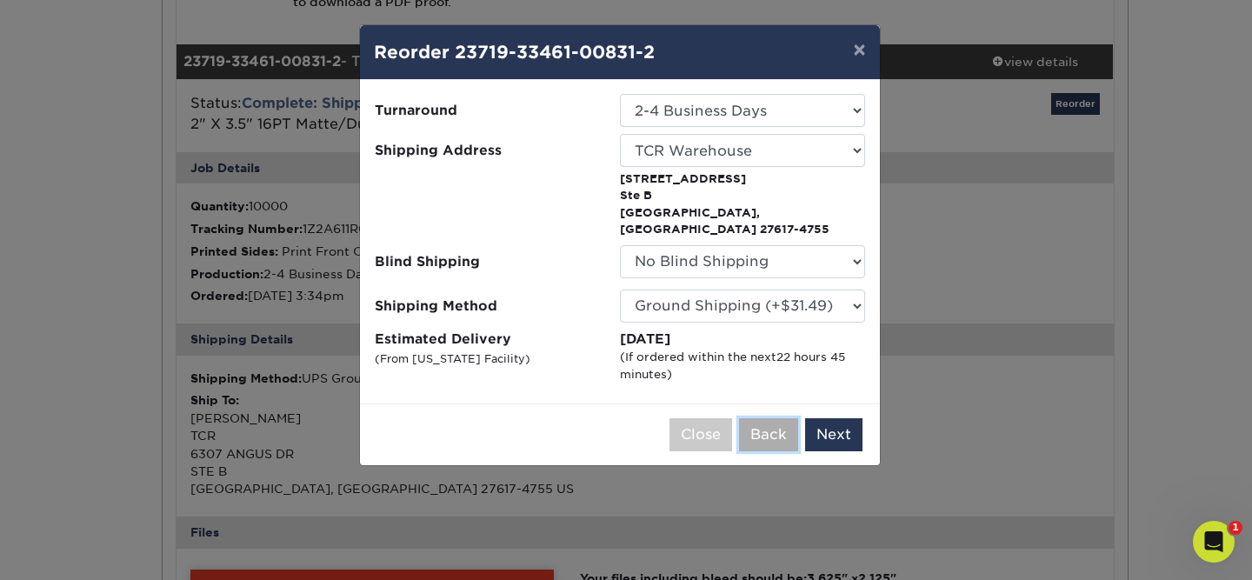
scroll to position [0, 0]
click at [839, 421] on button "Next" at bounding box center [833, 434] width 57 height 33
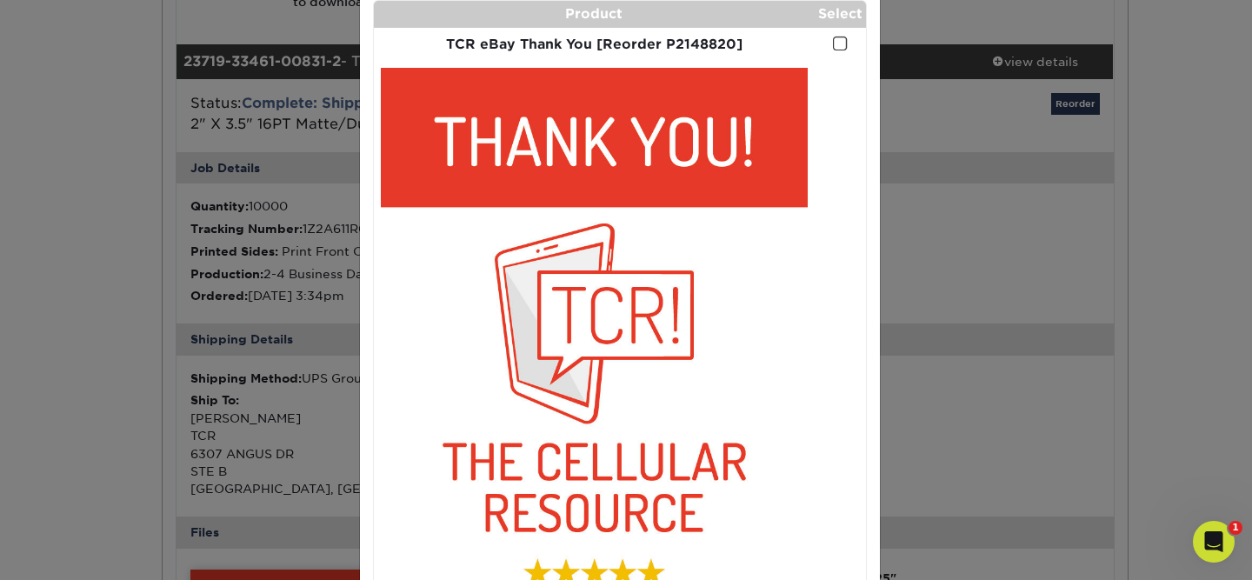
scroll to position [128, 0]
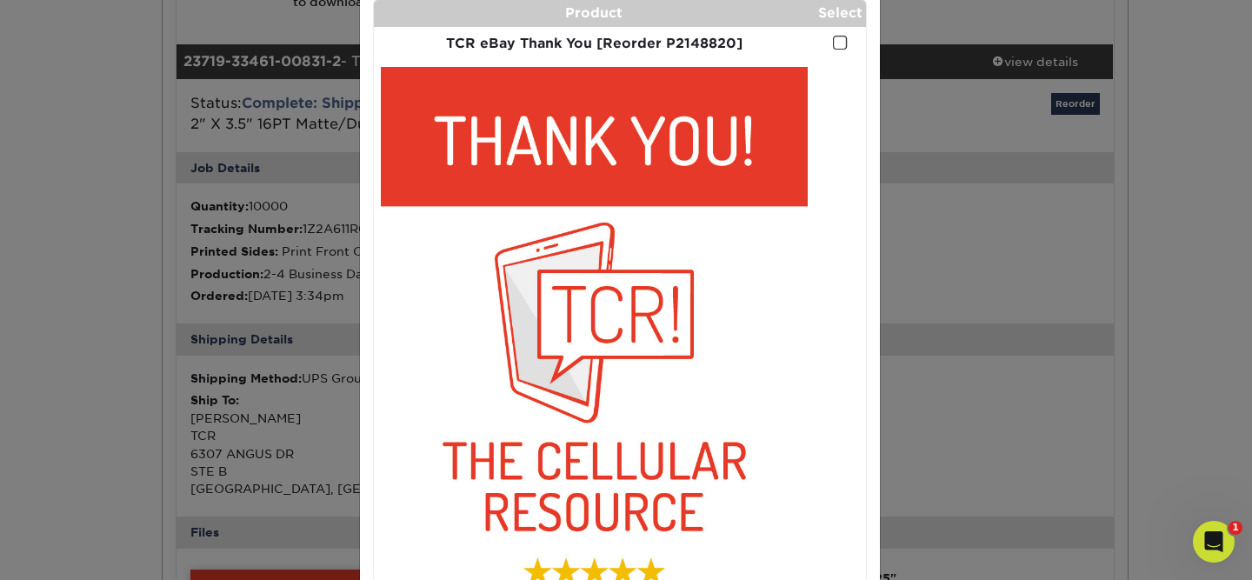
click at [838, 41] on span at bounding box center [840, 43] width 15 height 17
click at [0, 0] on input "checkbox" at bounding box center [0, 0] width 0 height 0
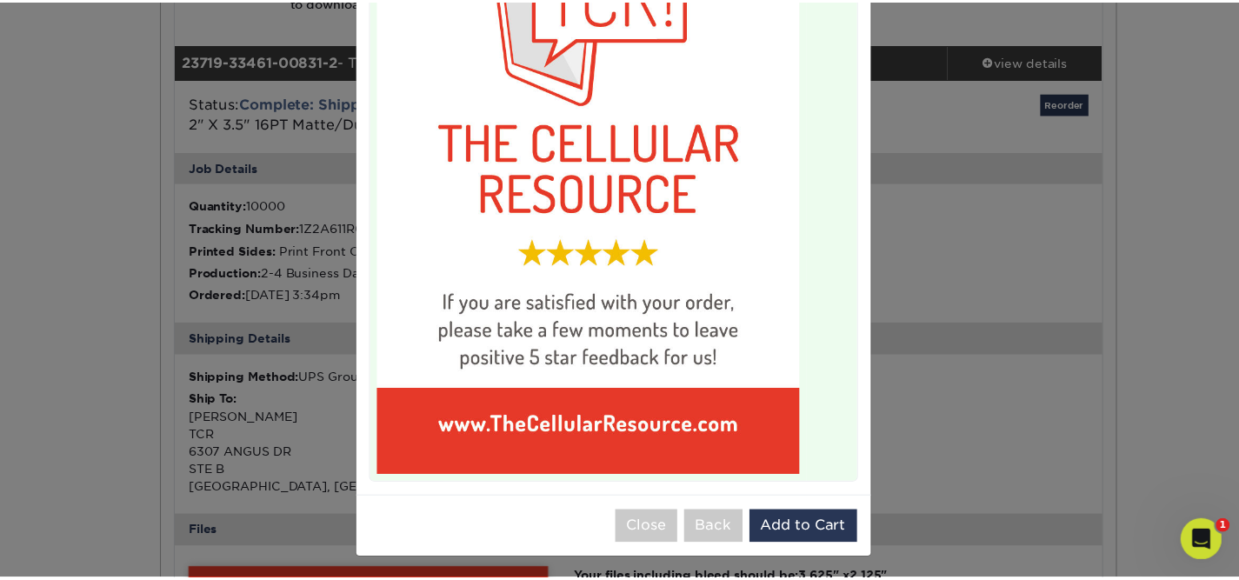
scroll to position [451, 0]
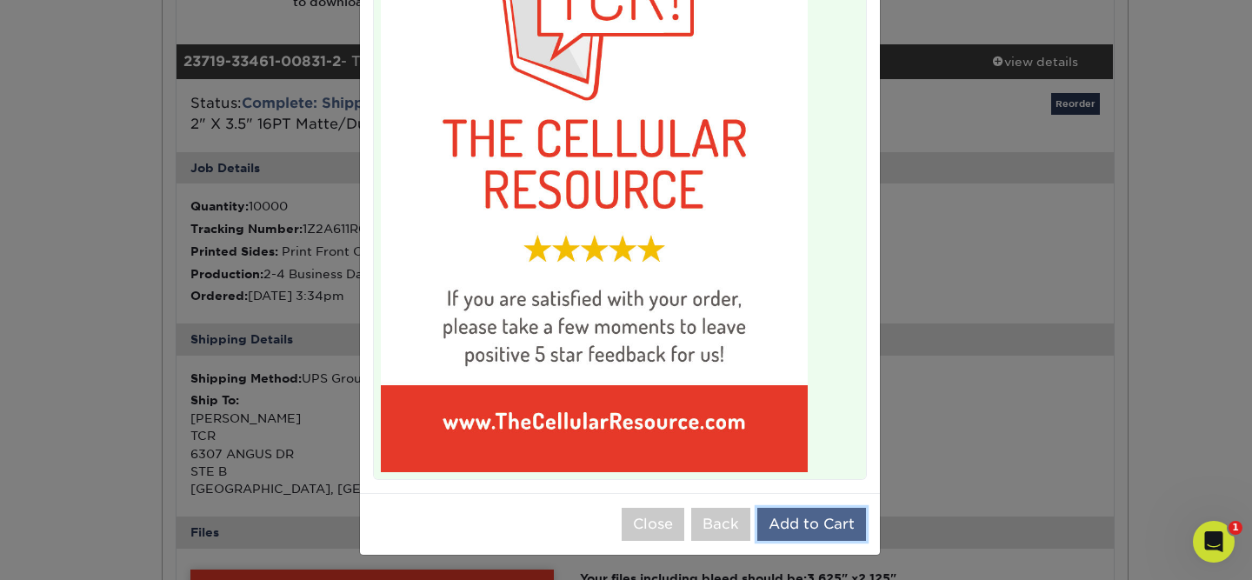
click at [797, 538] on button "Add to Cart" at bounding box center [811, 524] width 109 height 33
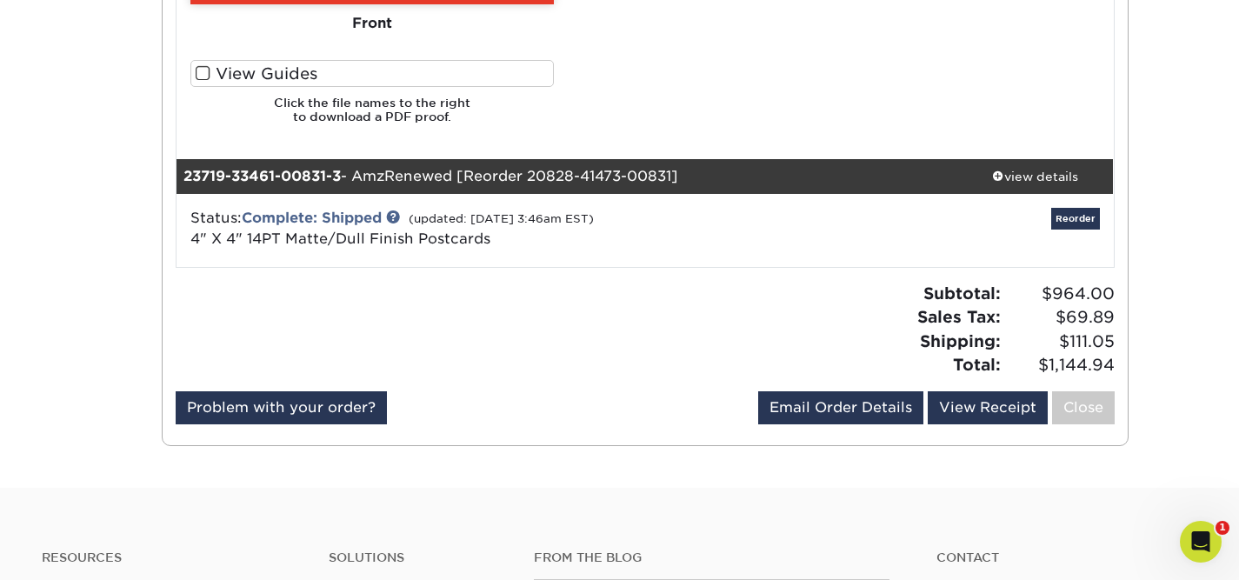
scroll to position [2743, 0]
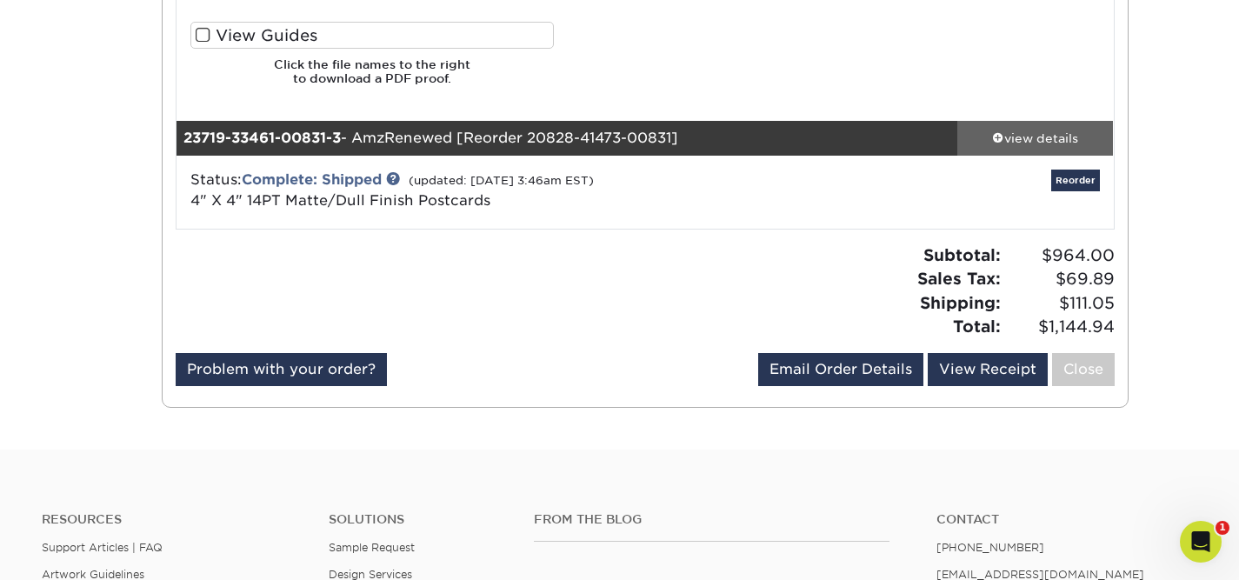
click at [1044, 137] on div "view details" at bounding box center [1035, 137] width 157 height 17
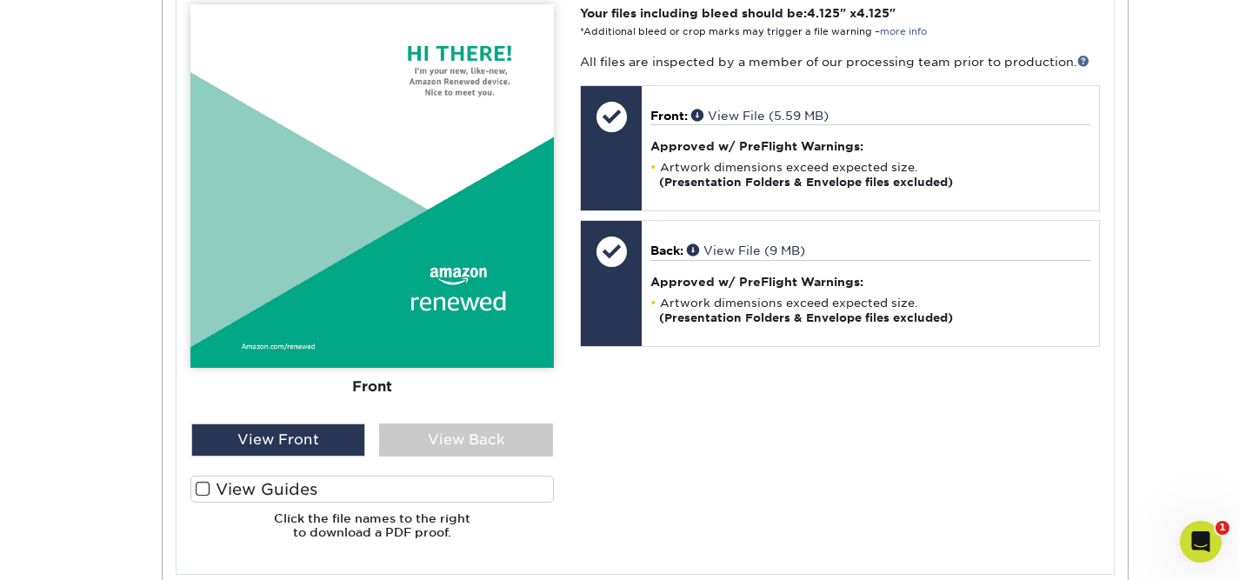
scroll to position [3377, 0]
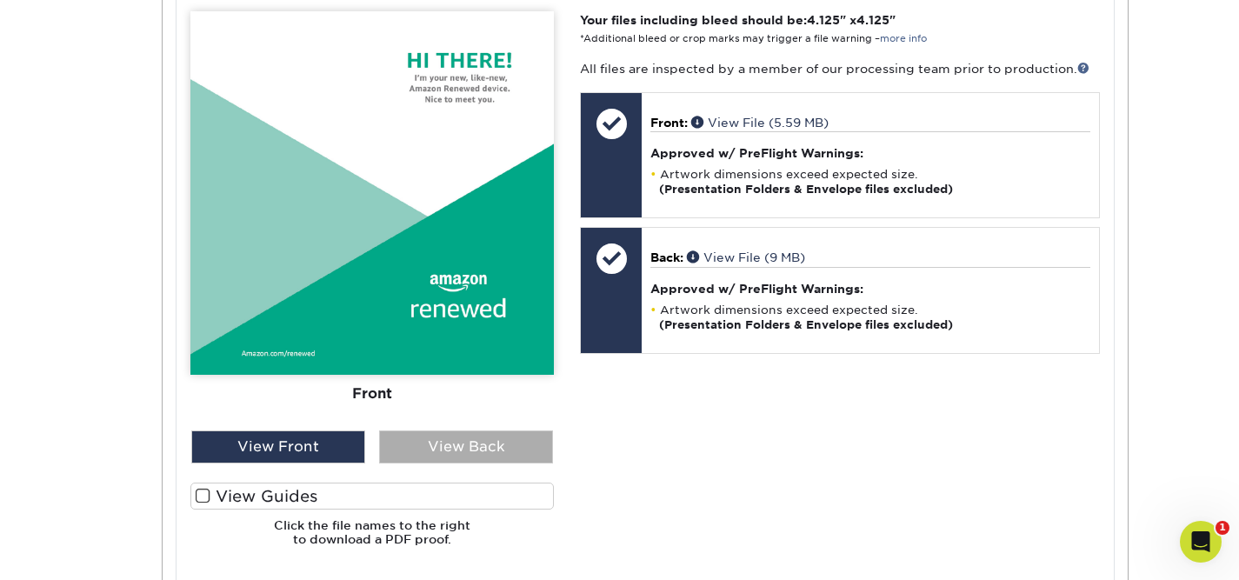
click at [444, 440] on div "View Back" at bounding box center [466, 446] width 174 height 33
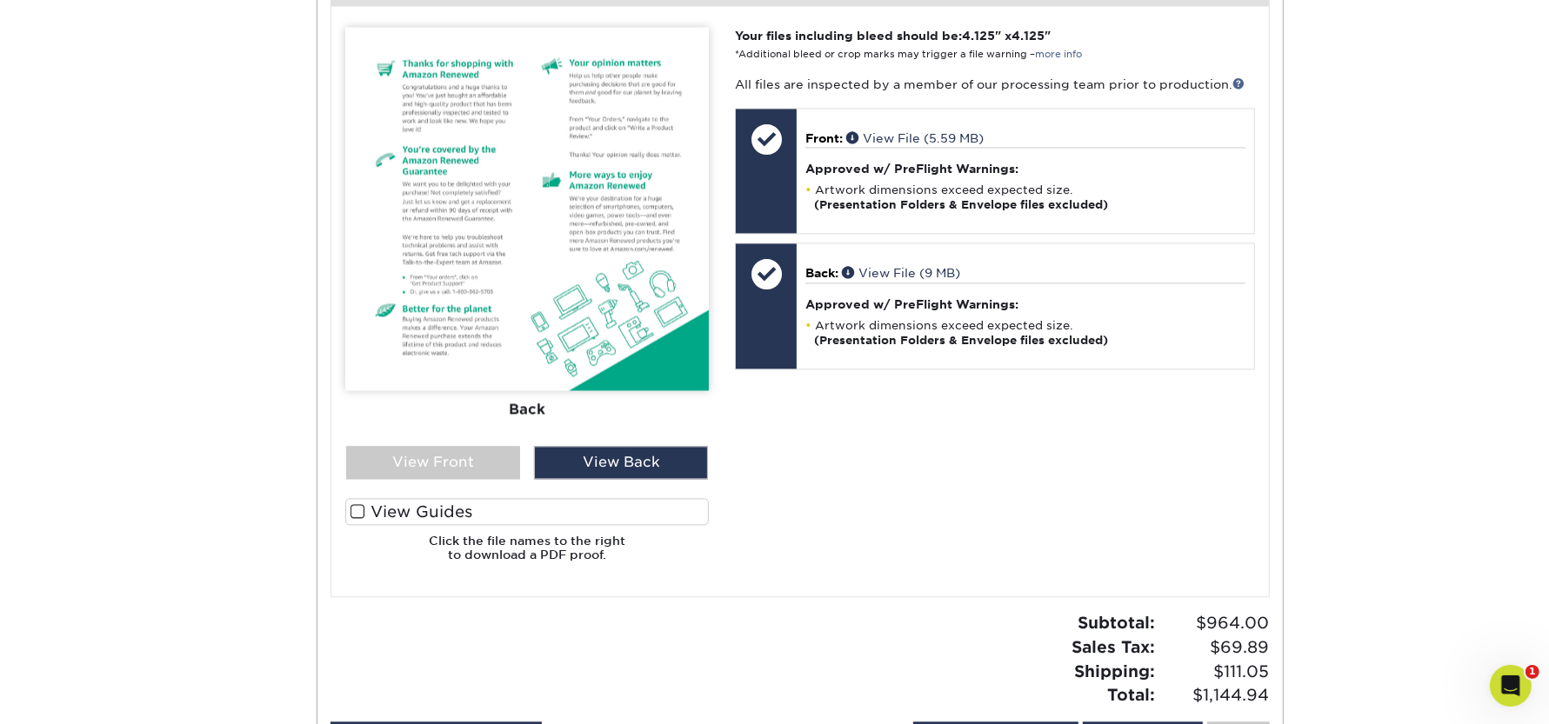
scroll to position [3405, 0]
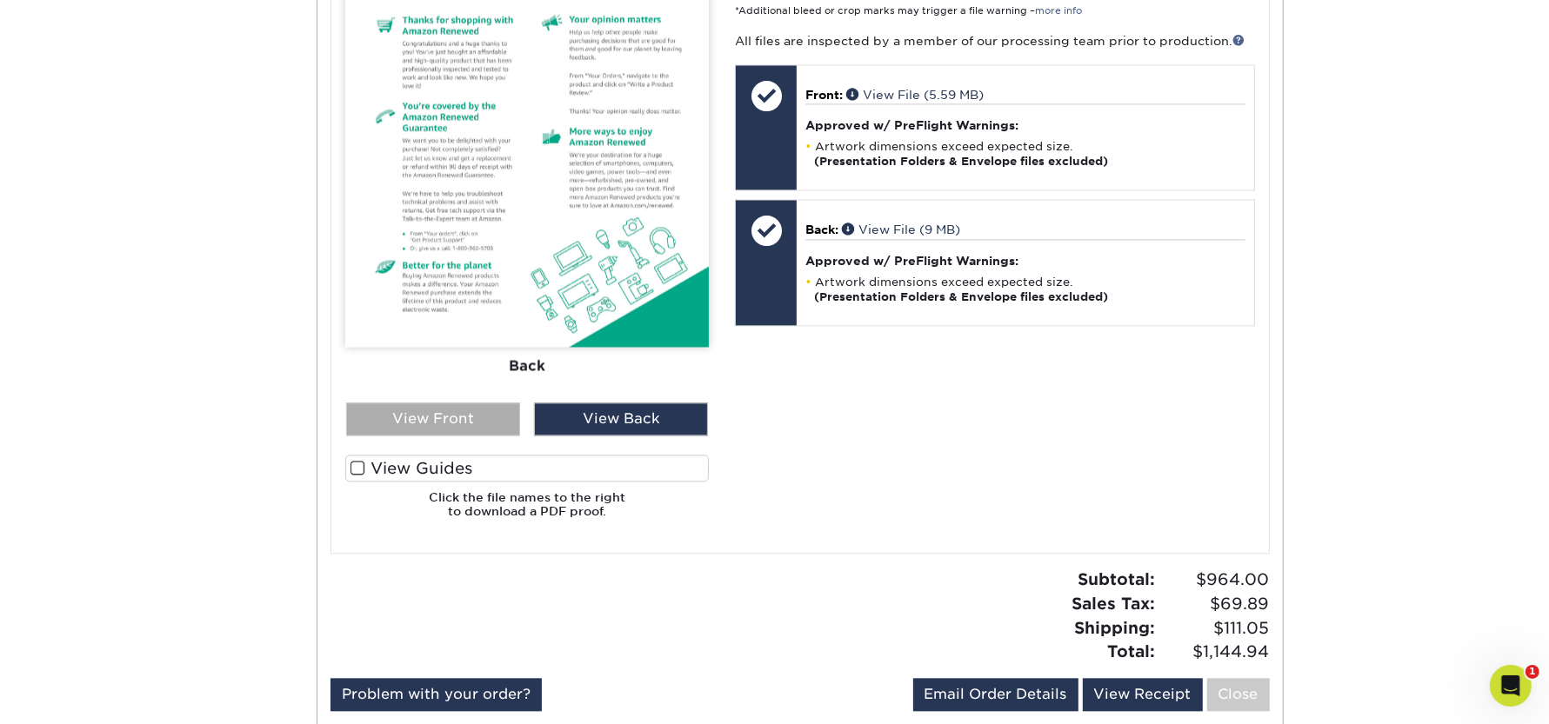
click at [433, 418] on div "View Front" at bounding box center [433, 419] width 174 height 33
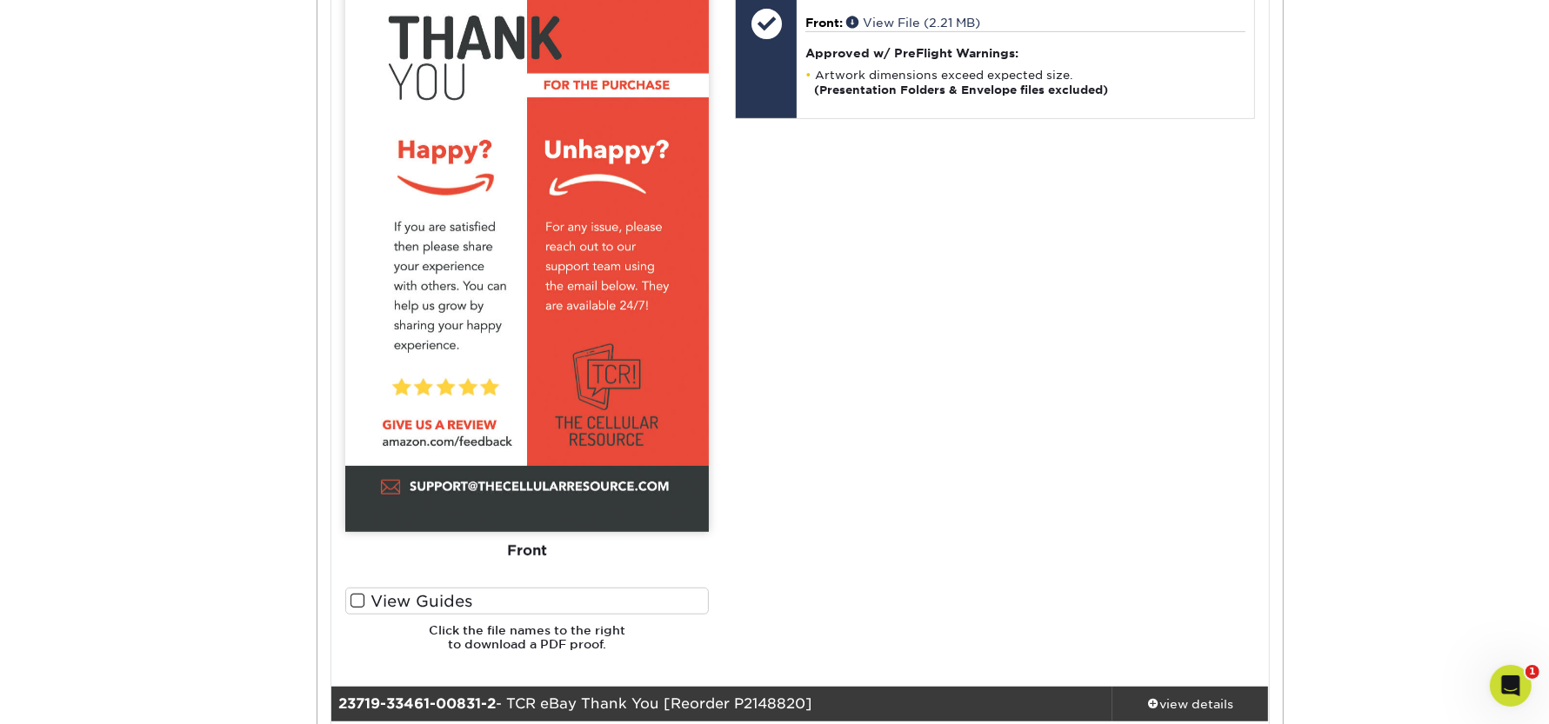
scroll to position [598, 0]
